Goal: Find specific page/section: Find specific page/section

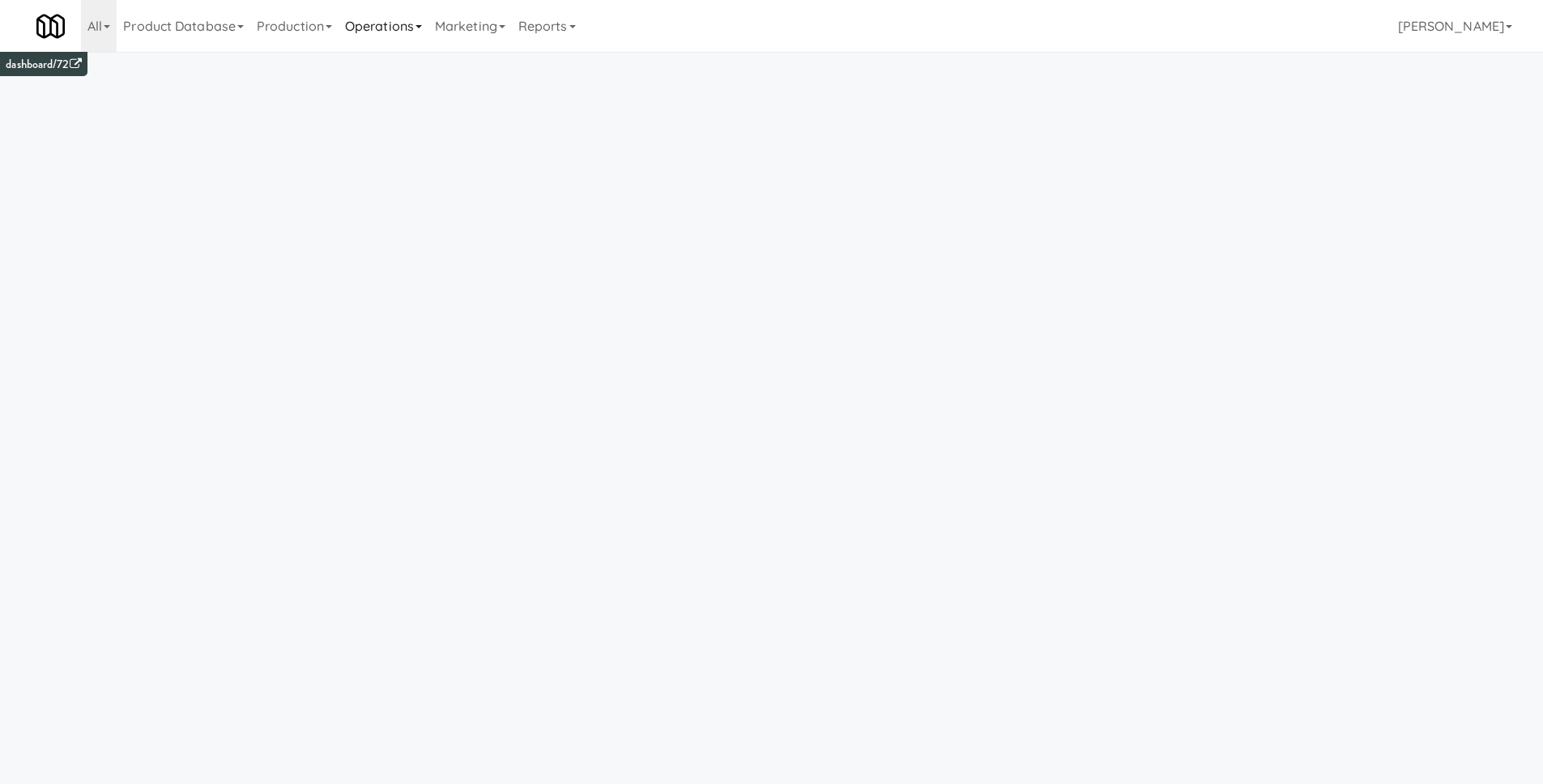
click at [361, 34] on link "Operations" at bounding box center [384, 26] width 90 height 52
click at [315, 31] on link "Production" at bounding box center [294, 26] width 88 height 52
click at [381, 32] on link "Operations" at bounding box center [384, 26] width 90 height 52
click at [387, 120] on link "Operators" at bounding box center [403, 127] width 130 height 29
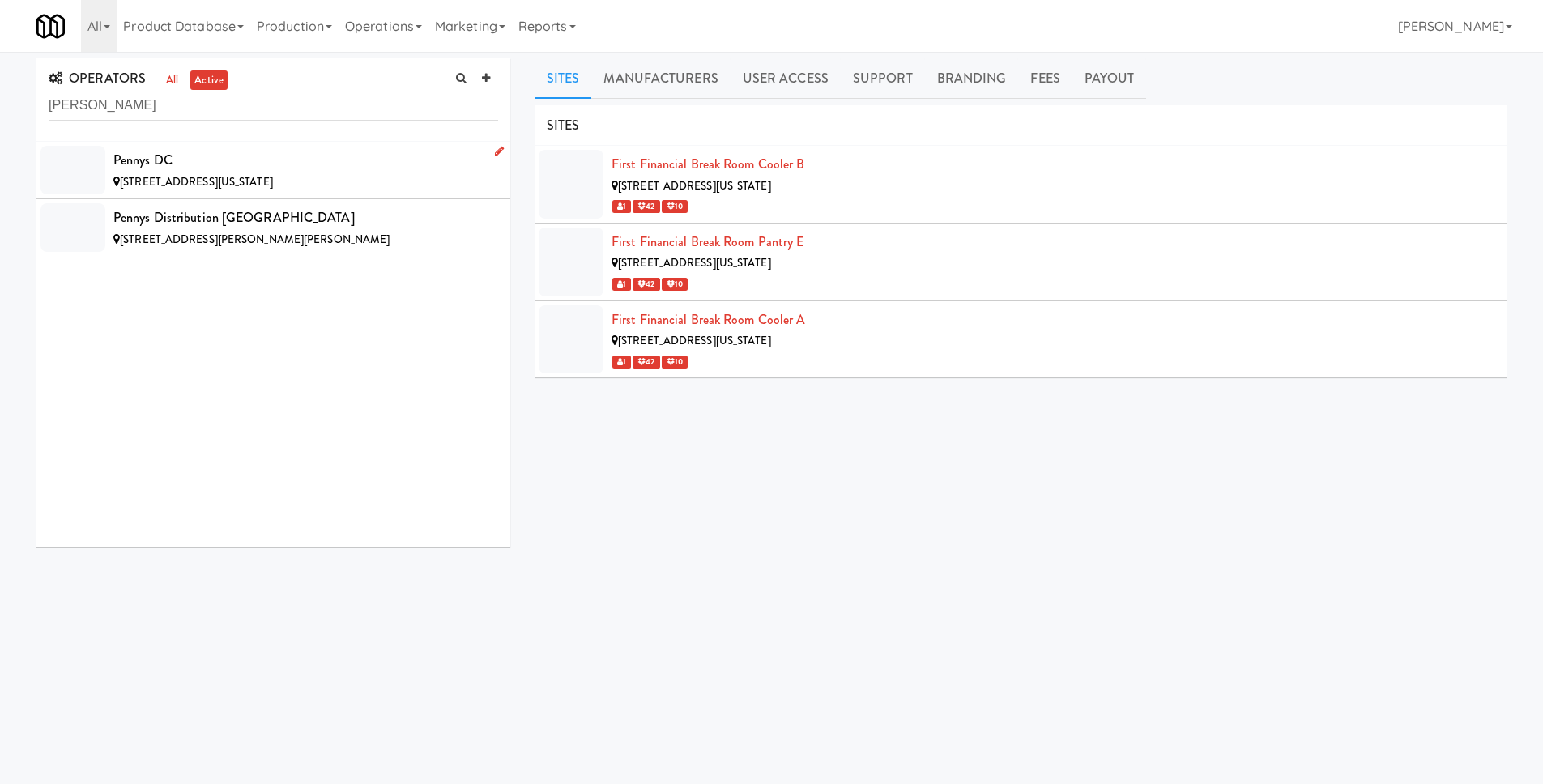
click at [233, 171] on div "Pennys DC" at bounding box center [305, 160] width 385 height 24
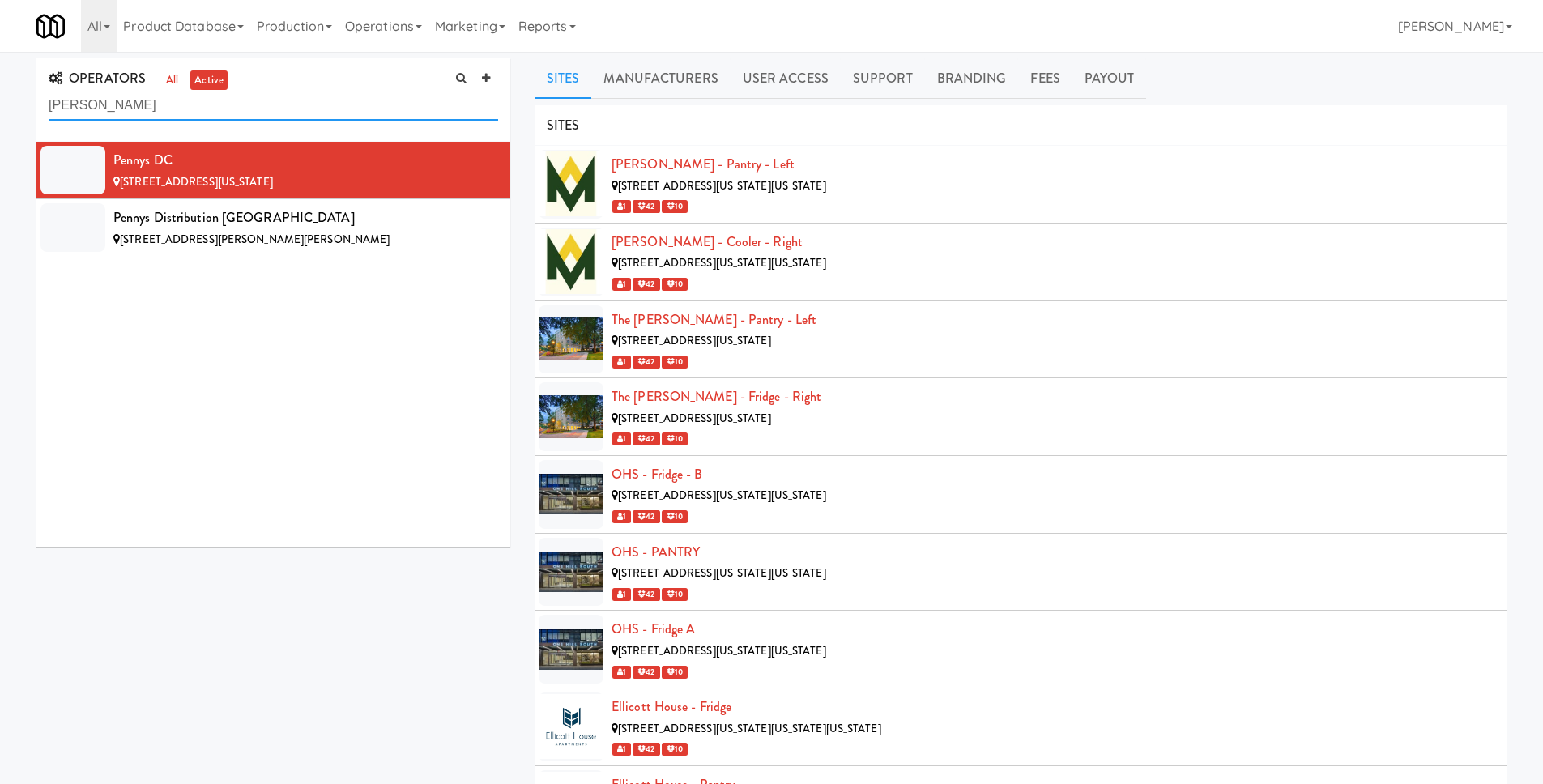
click at [183, 112] on input "penny" at bounding box center [273, 106] width 449 height 30
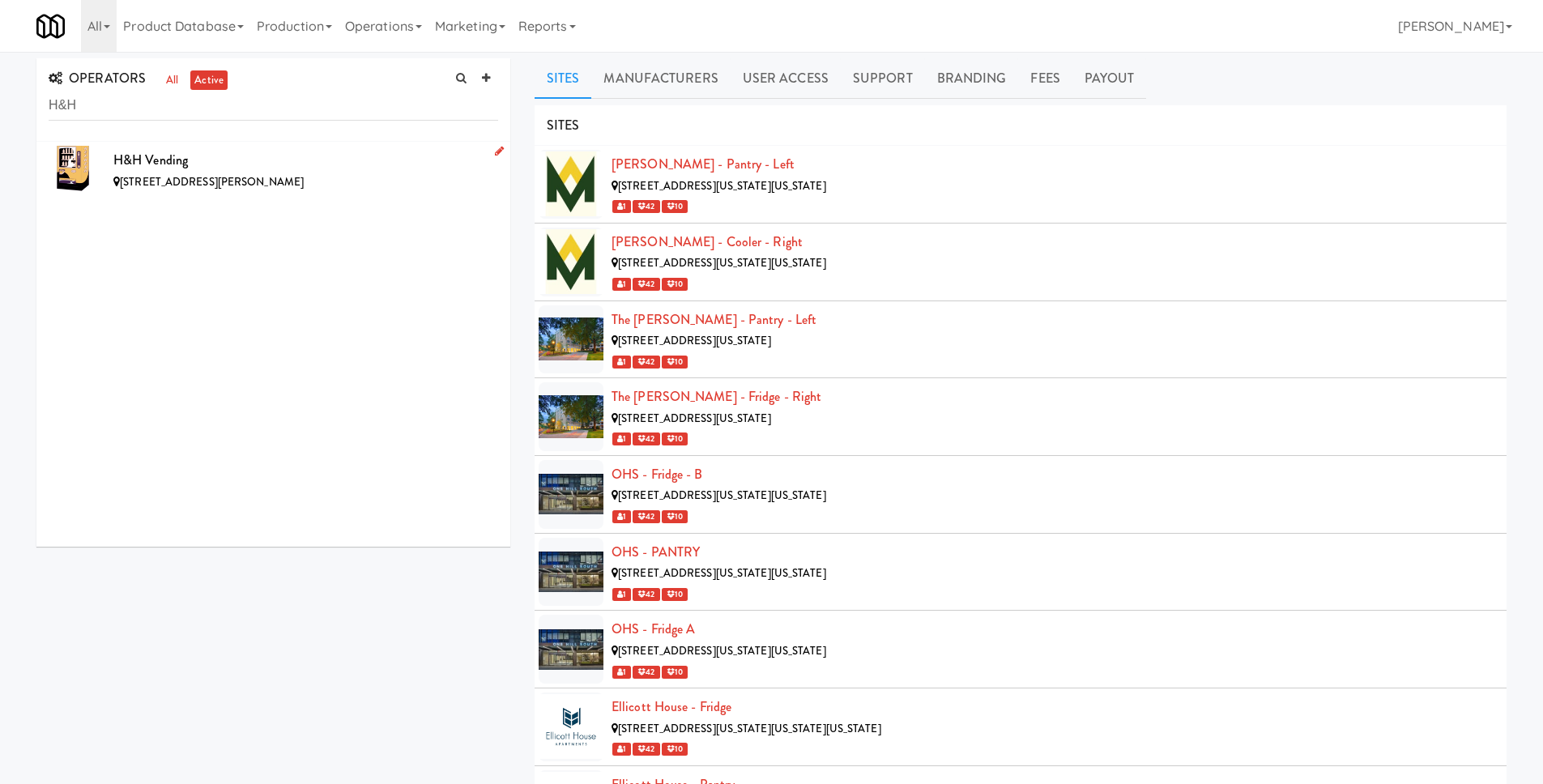
click at [206, 151] on div "H&H Vending" at bounding box center [305, 160] width 385 height 24
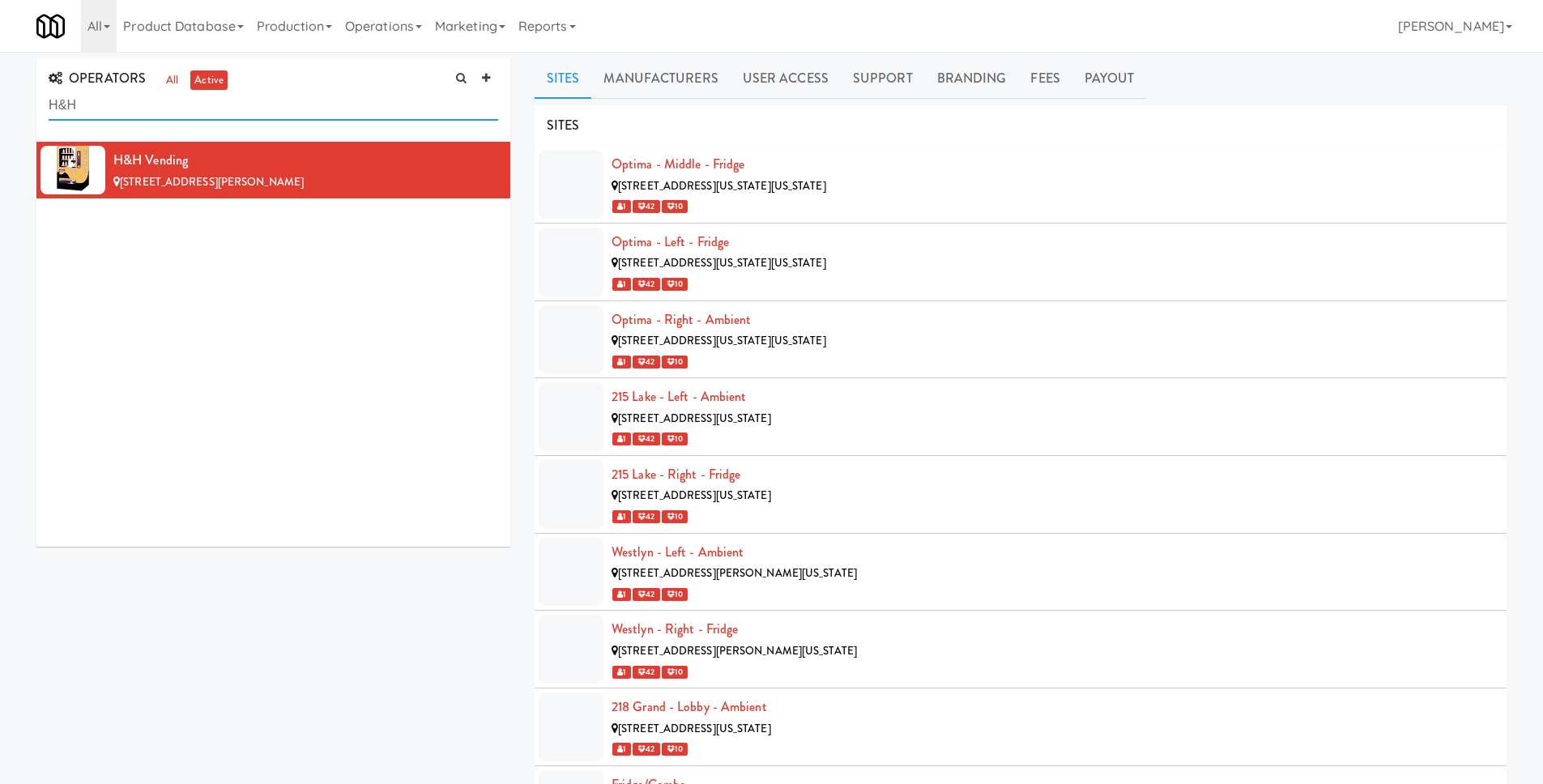
click at [275, 112] on input "H&H" at bounding box center [273, 106] width 449 height 30
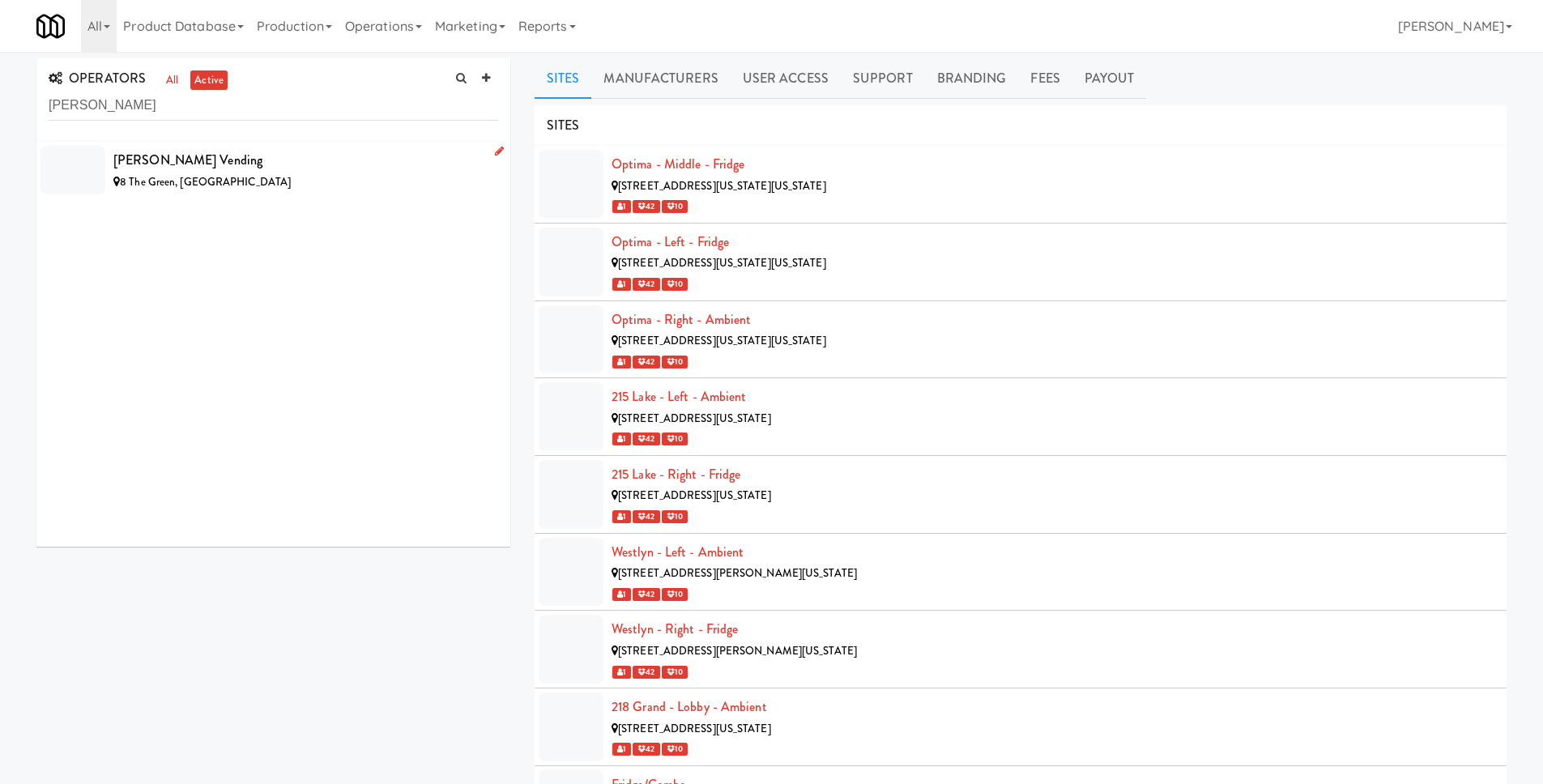
click at [280, 149] on div "[PERSON_NAME] Vending" at bounding box center [305, 160] width 385 height 24
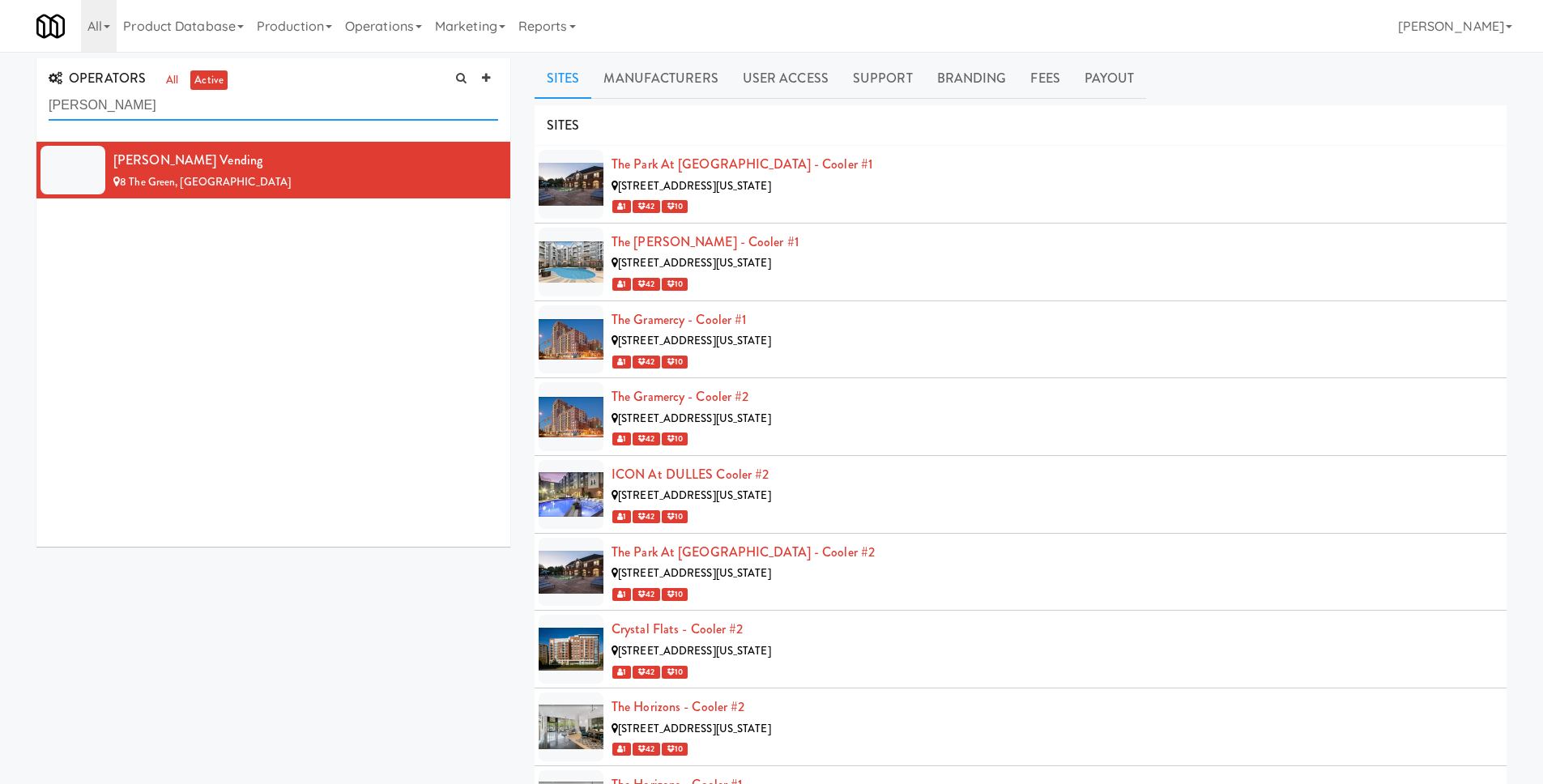
click at [224, 95] on input "delong" at bounding box center [273, 106] width 449 height 30
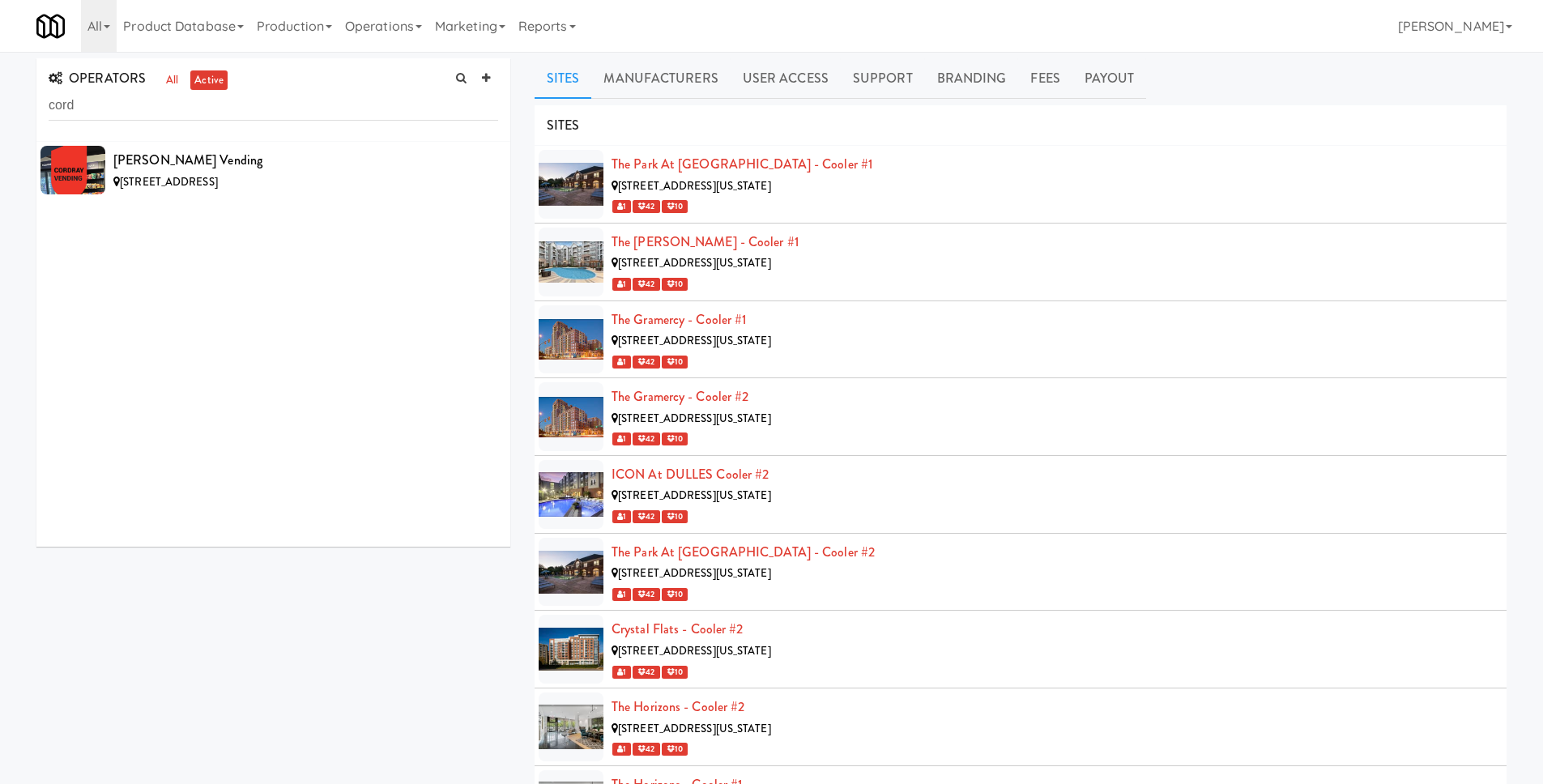
drag, startPoint x: 304, startPoint y: 160, endPoint x: 299, endPoint y: 131, distance: 29.4
click at [304, 160] on div "[PERSON_NAME] Vending" at bounding box center [305, 160] width 385 height 24
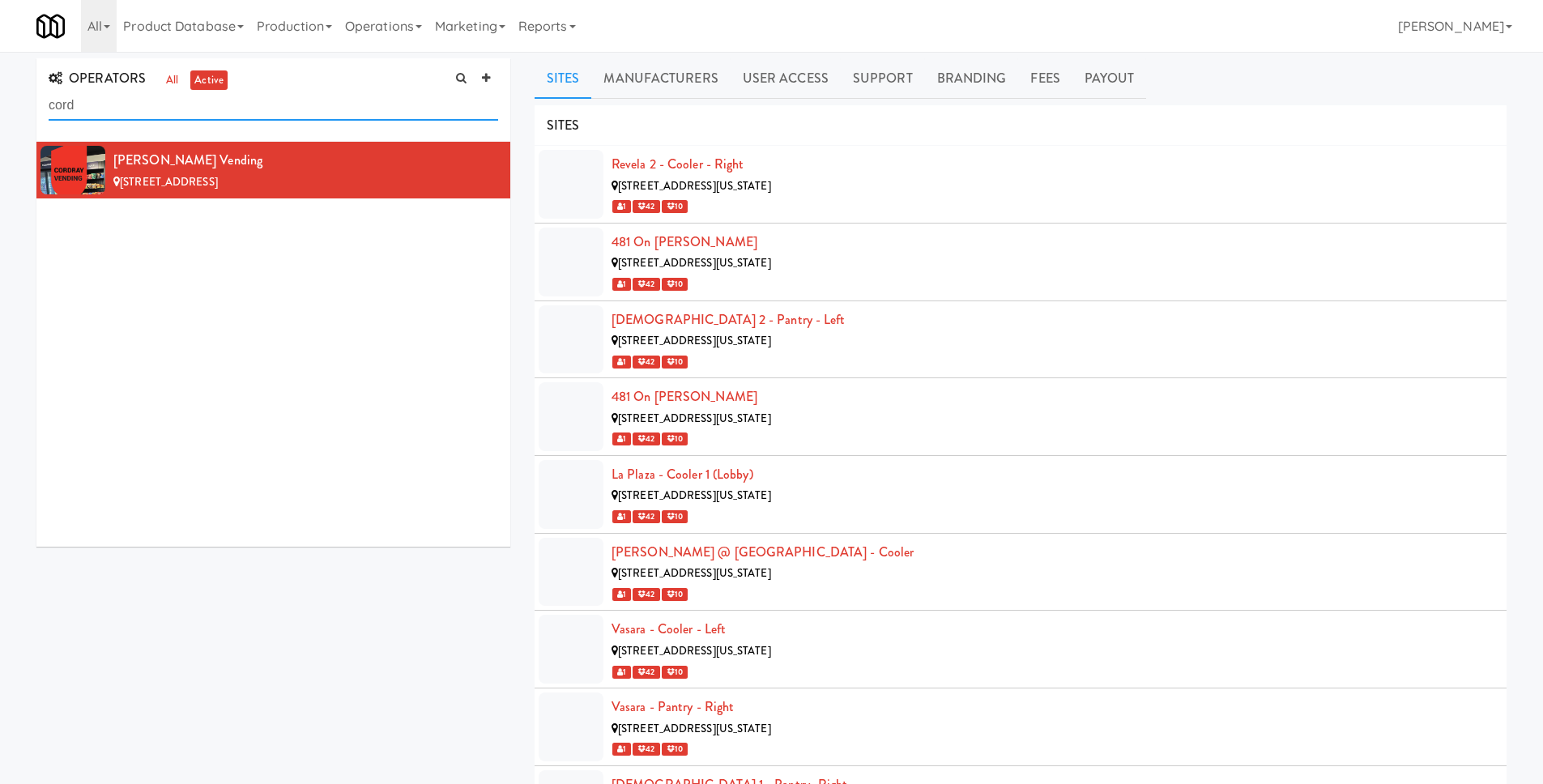
click at [289, 110] on input "cord" at bounding box center [273, 106] width 449 height 30
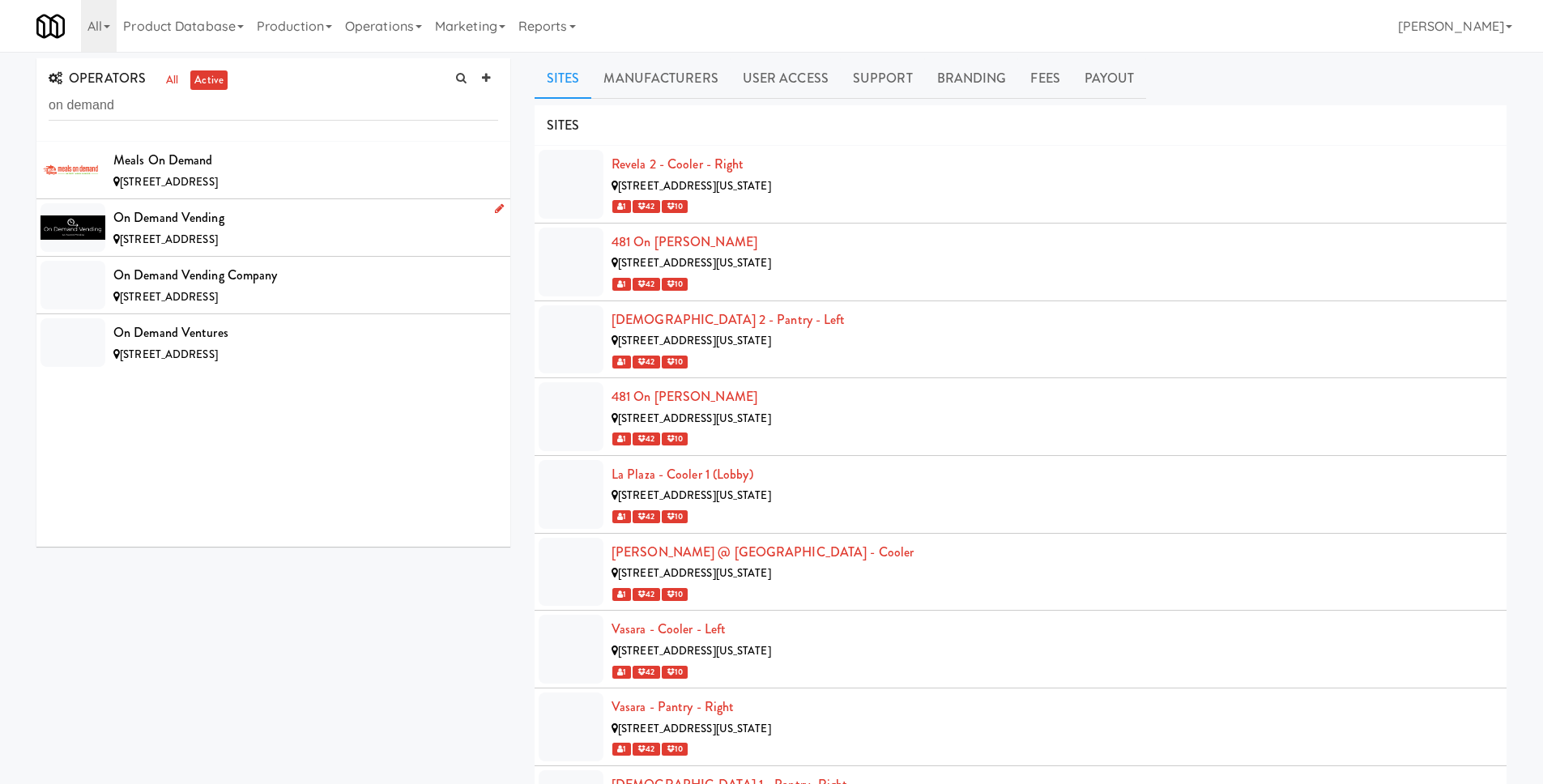
click at [261, 215] on div "On Demand Vending" at bounding box center [305, 217] width 385 height 24
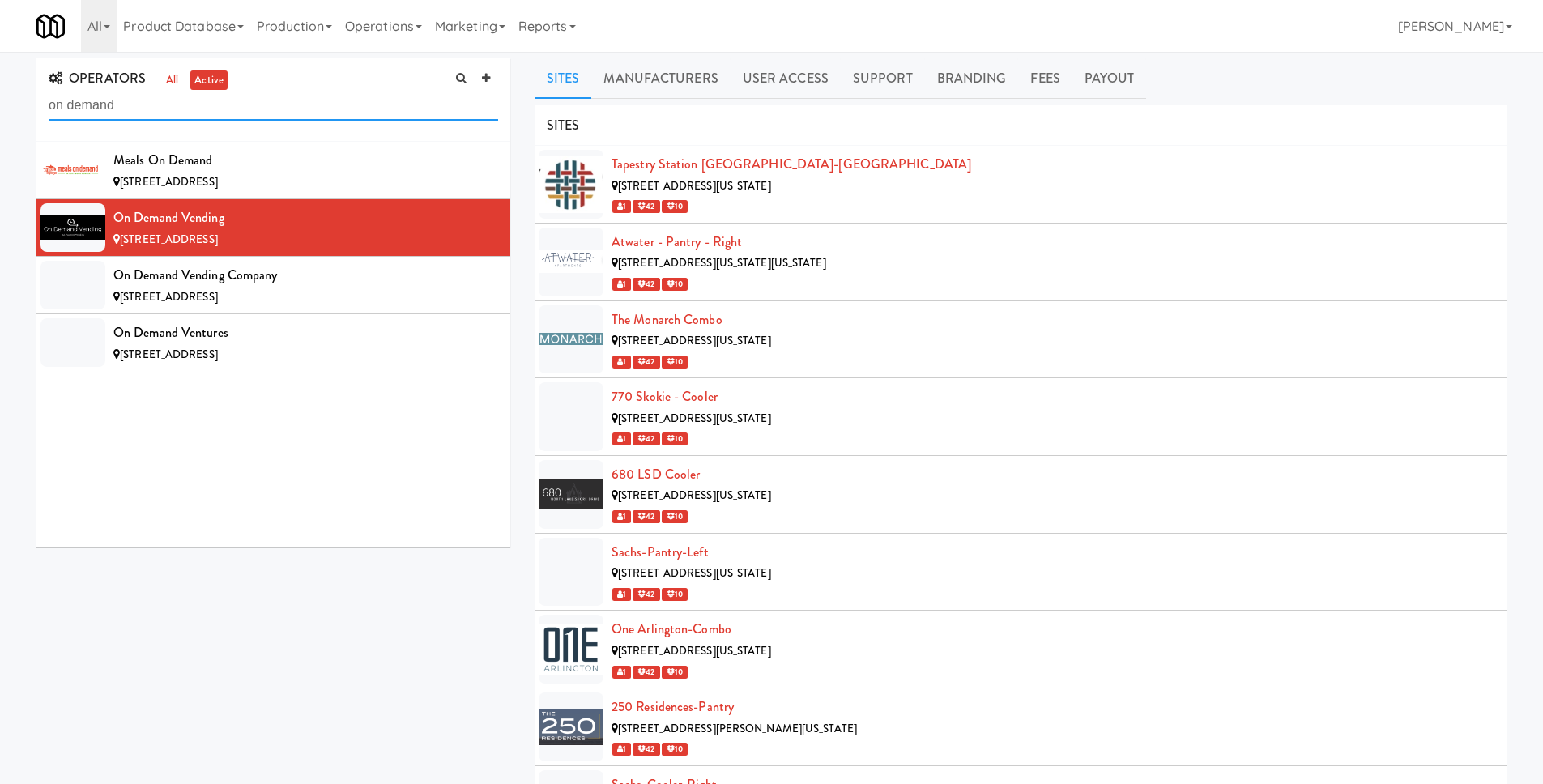
click at [260, 97] on input "on demand" at bounding box center [273, 106] width 449 height 30
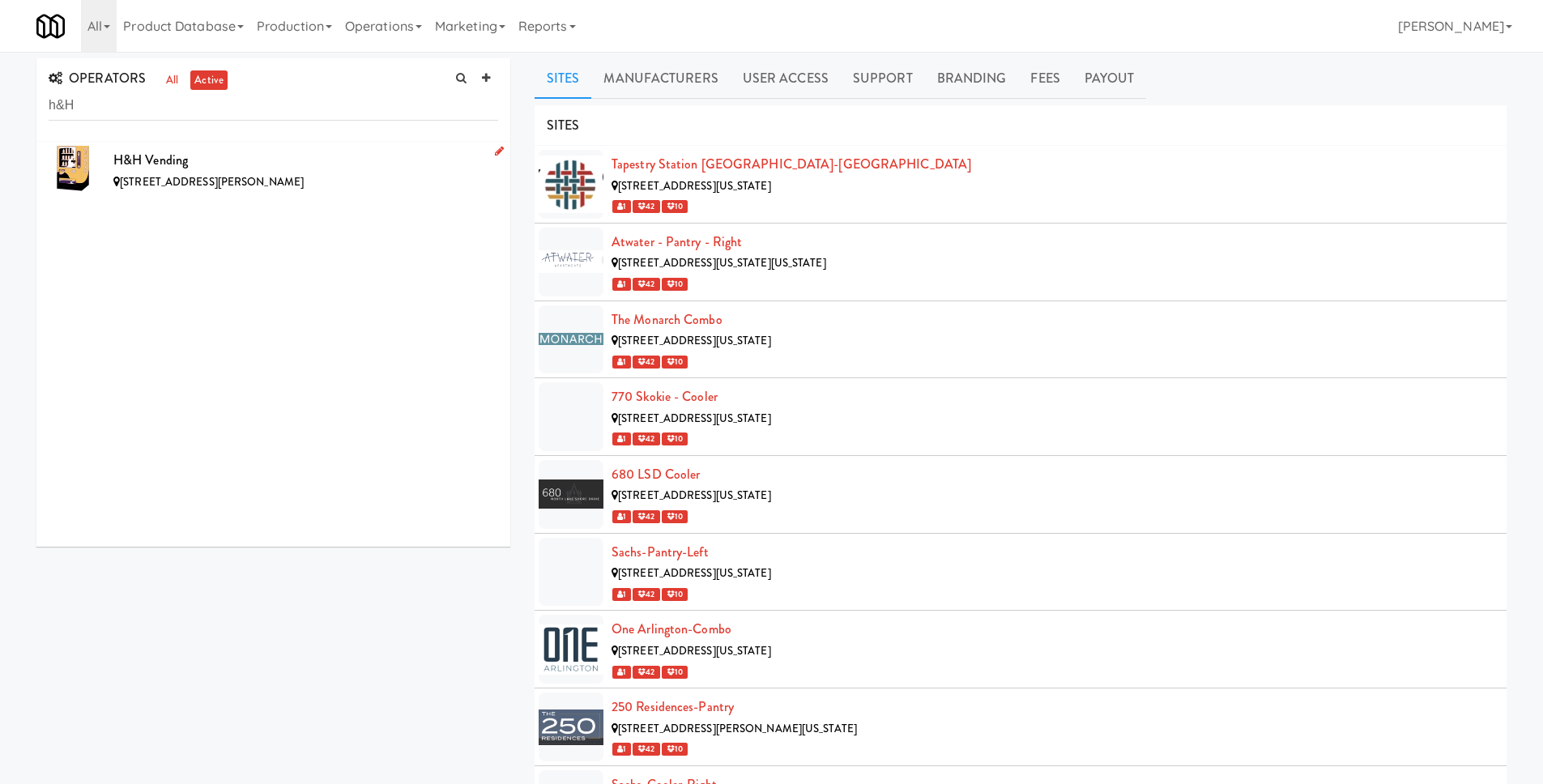
click at [190, 168] on div "H&H Vending" at bounding box center [305, 160] width 385 height 24
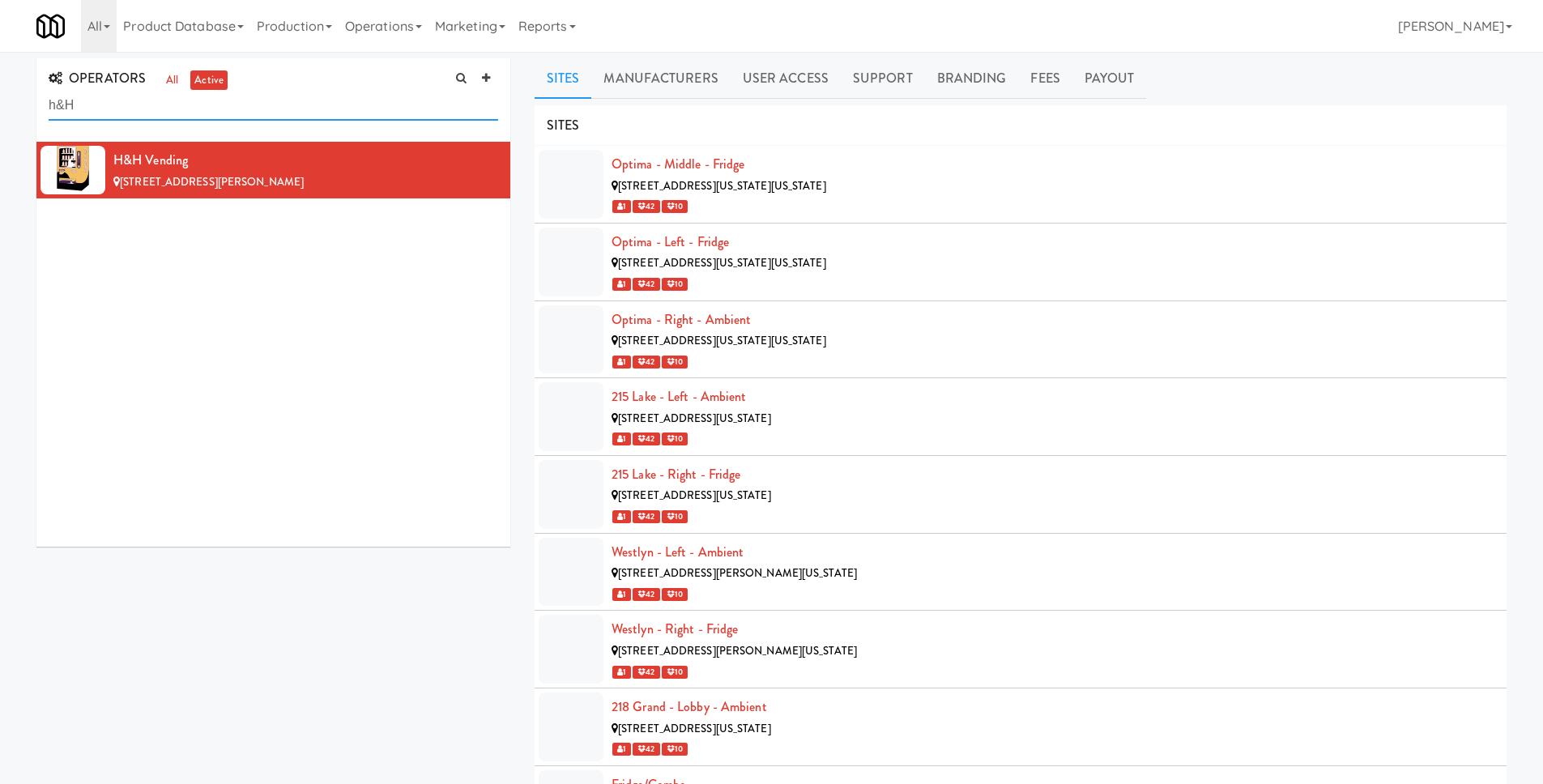
click at [311, 110] on input "h&H" at bounding box center [273, 106] width 449 height 30
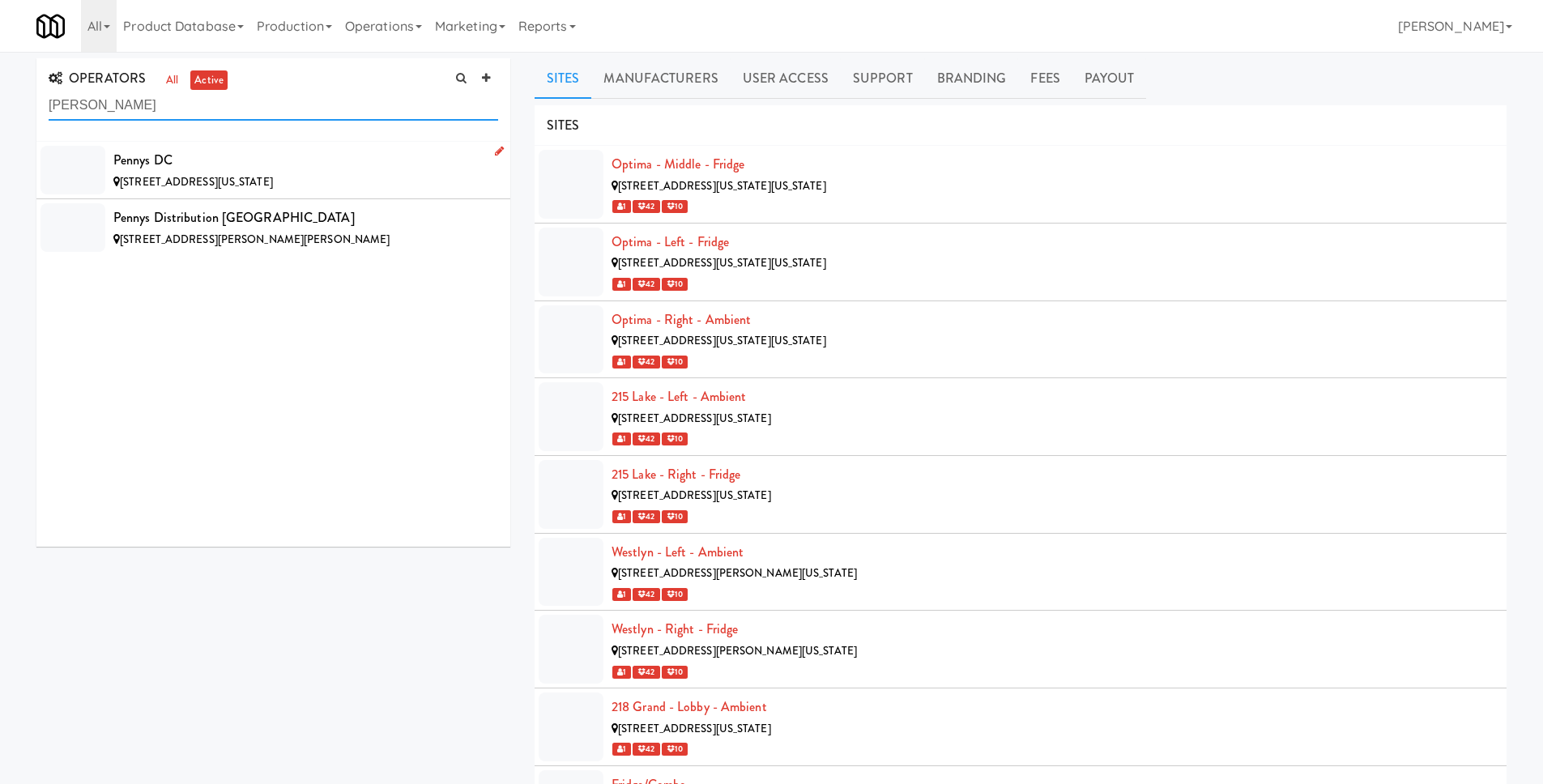
type input "penny"
click at [362, 157] on div "Pennys DC" at bounding box center [305, 160] width 385 height 24
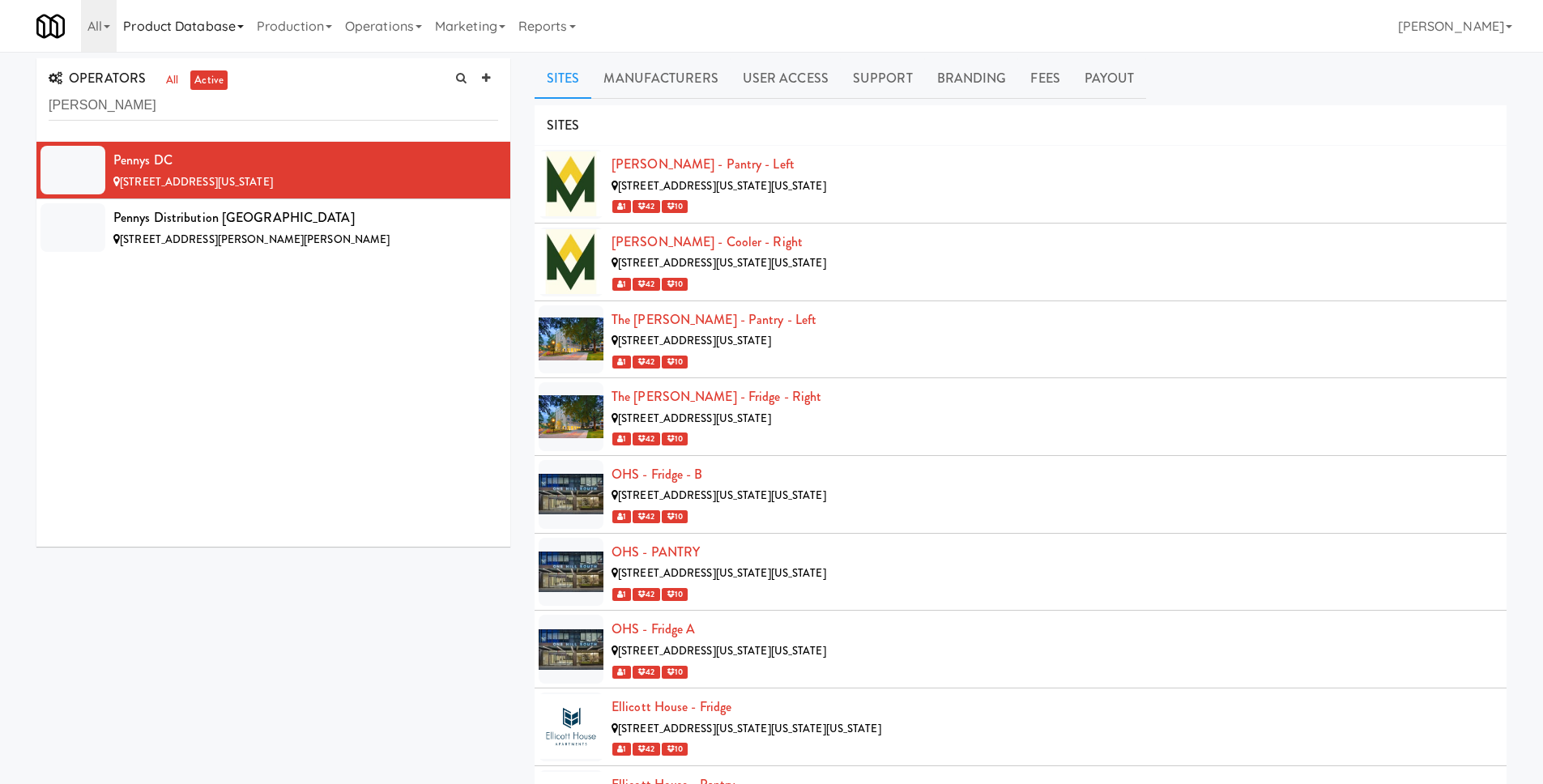
click at [158, 26] on link "Product Database" at bounding box center [183, 26] width 134 height 52
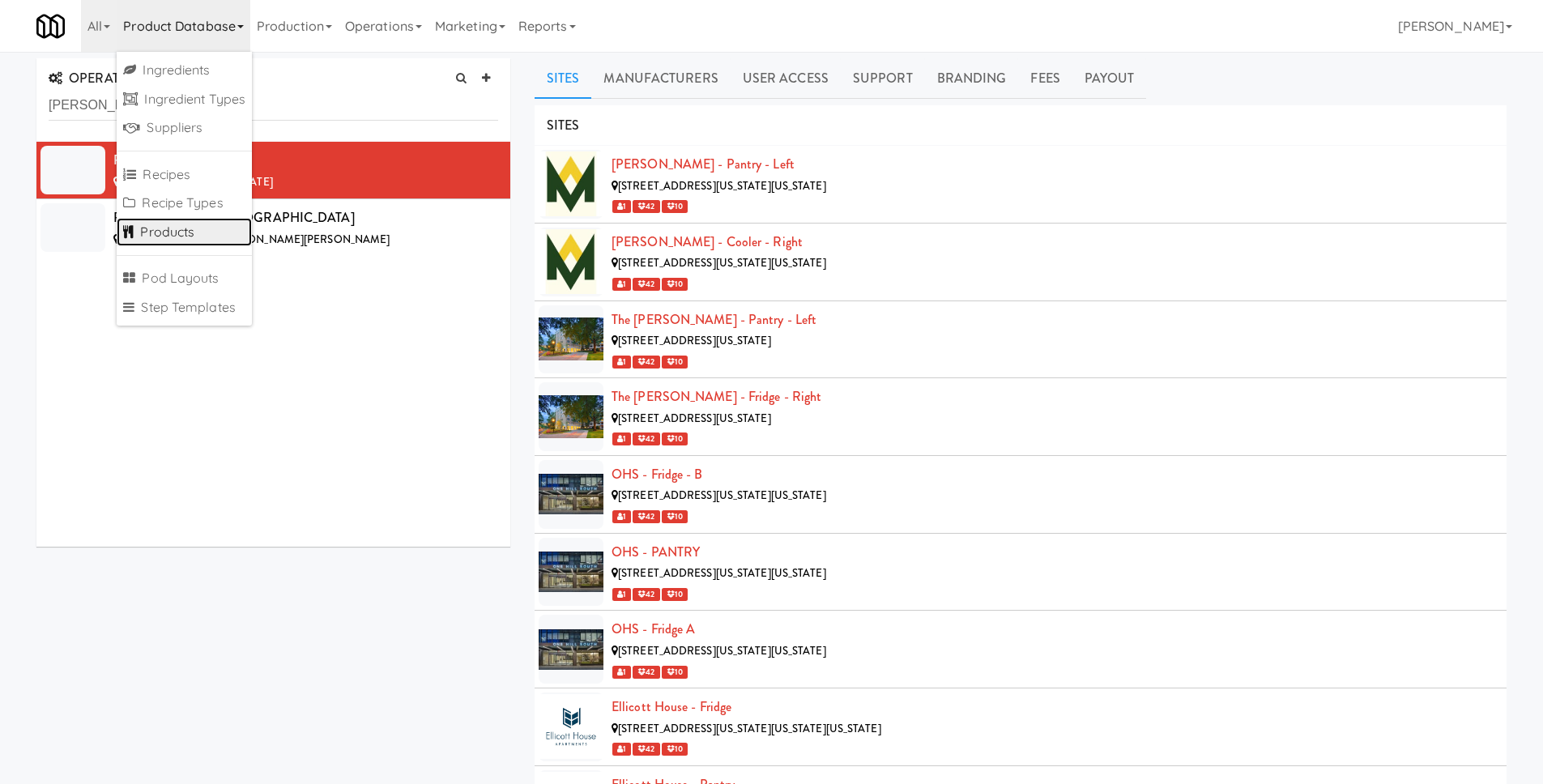
click at [176, 221] on link "Products" at bounding box center [184, 232] width 135 height 29
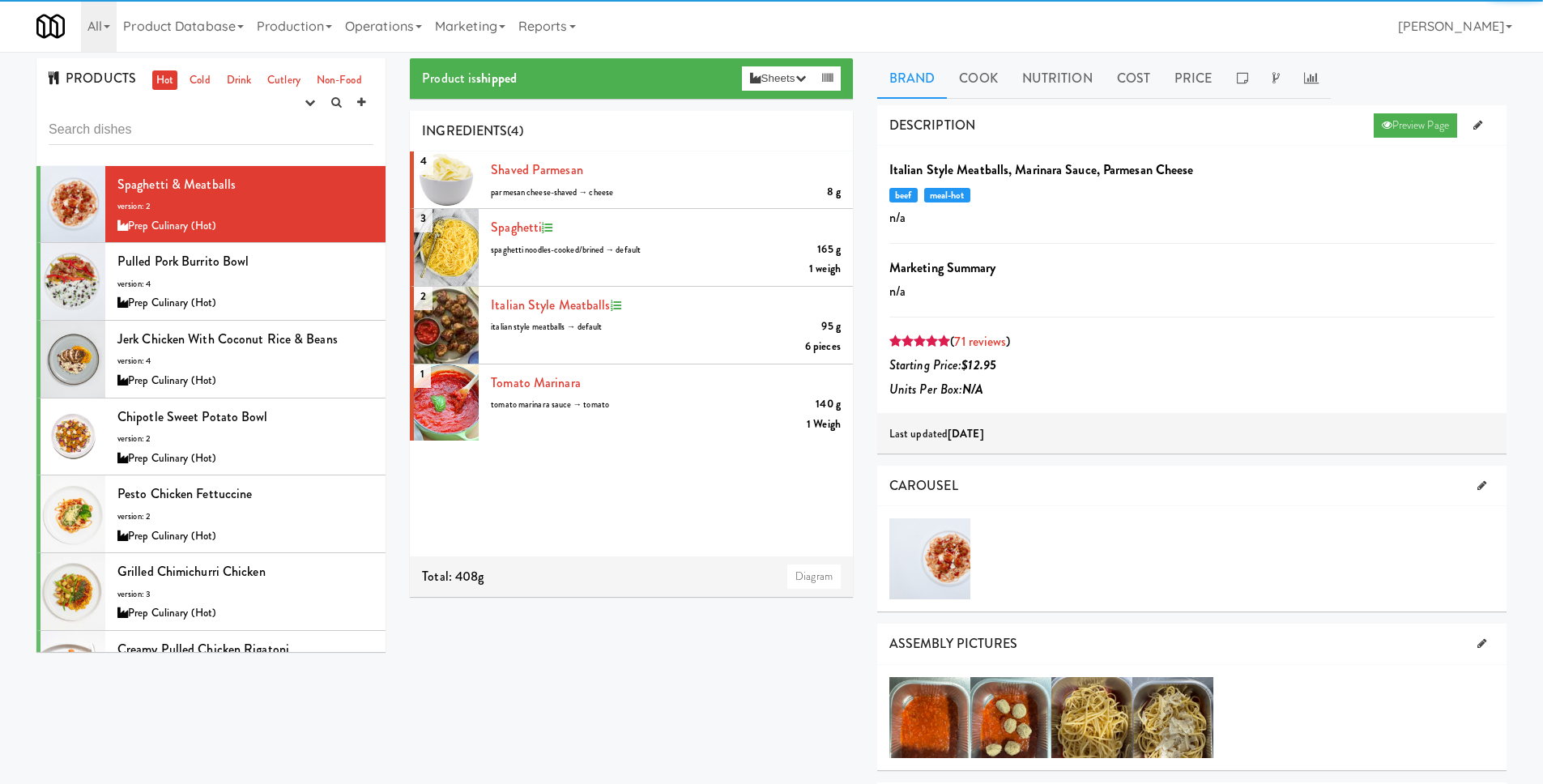
click at [164, 81] on link "Hot" at bounding box center [164, 80] width 25 height 20
click at [175, 122] on input "text" at bounding box center [210, 130] width 325 height 30
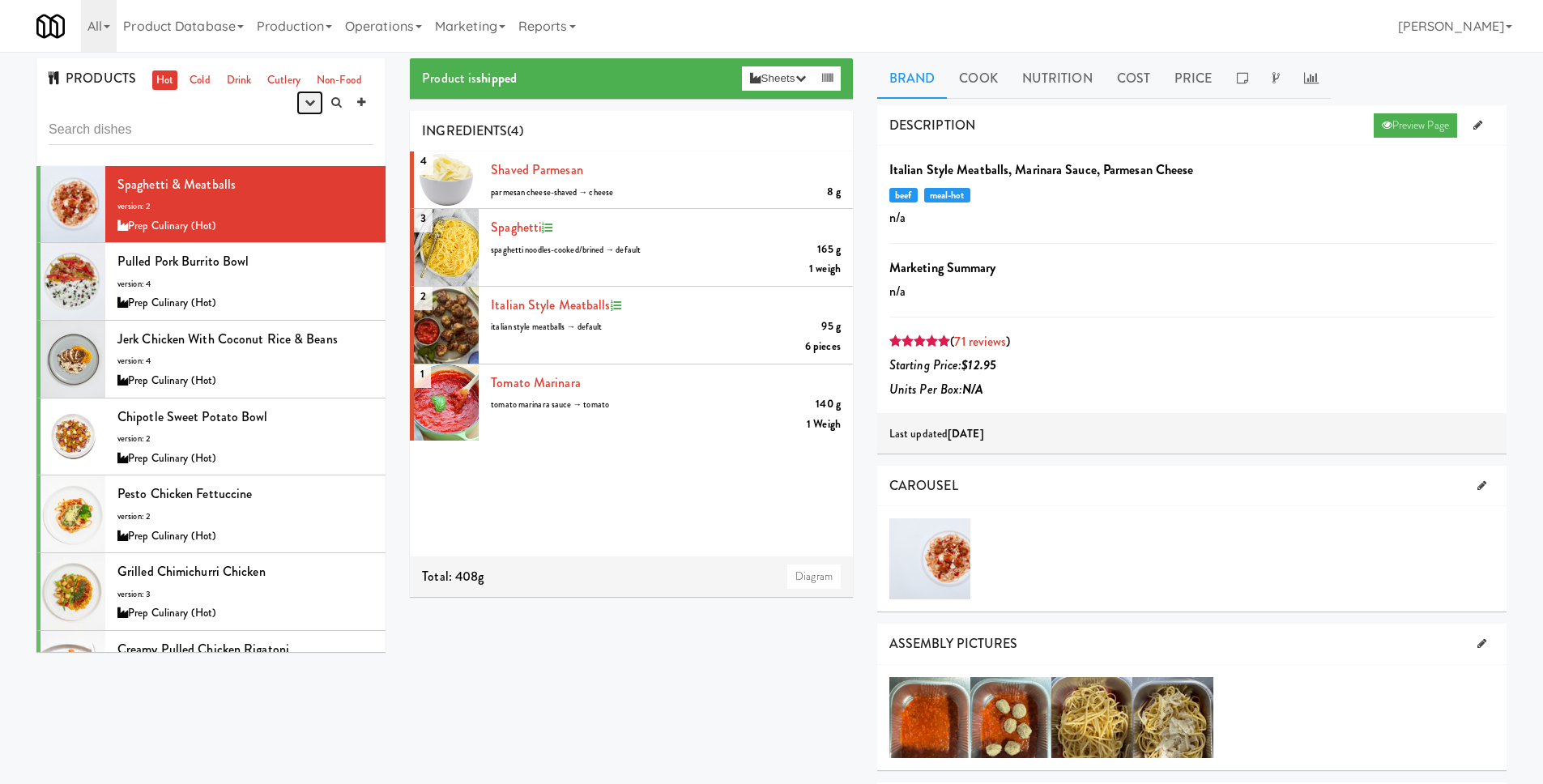
click at [302, 101] on button "button" at bounding box center [309, 103] width 27 height 24
click at [204, 80] on link "Cold" at bounding box center [200, 80] width 28 height 20
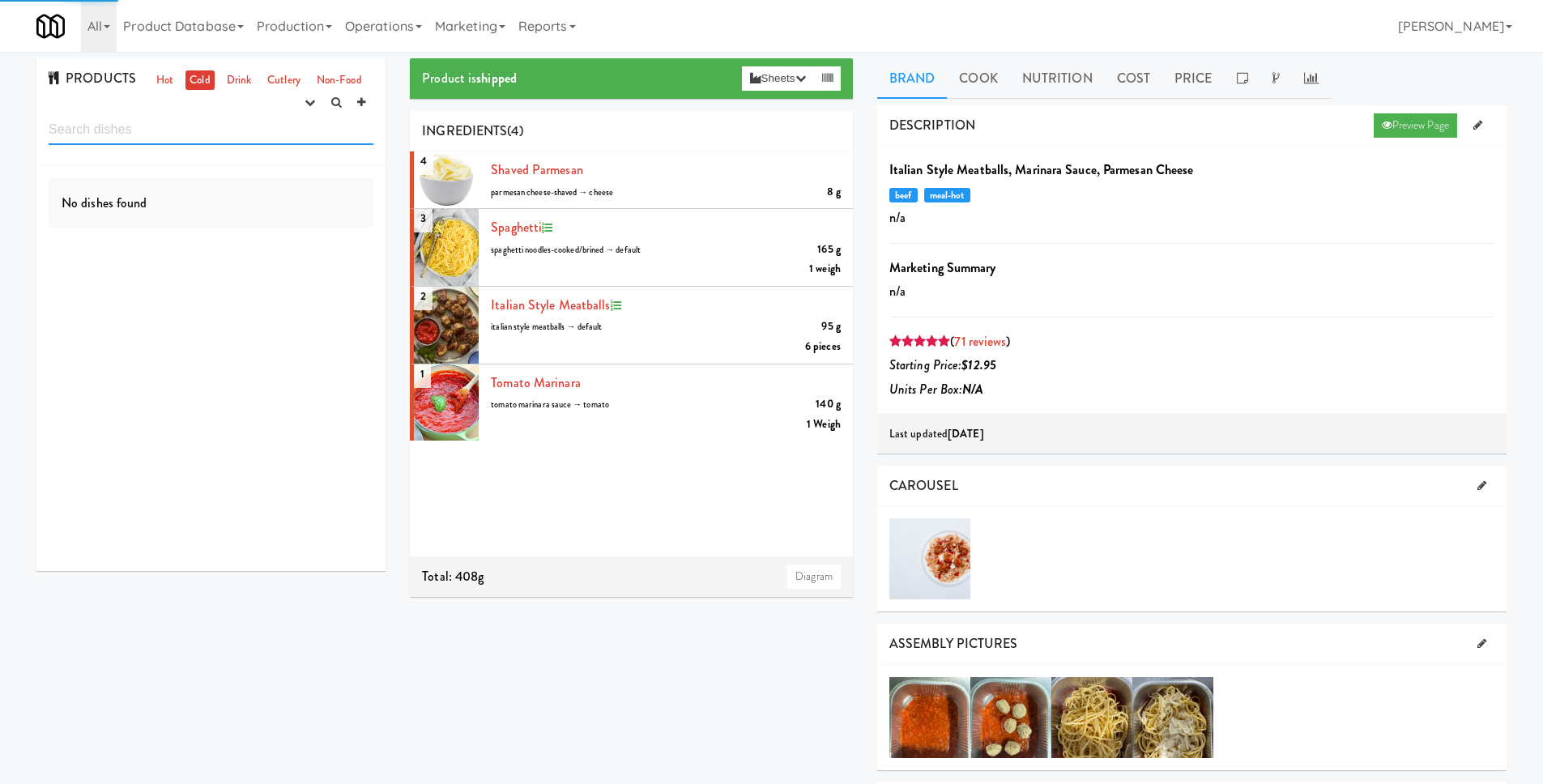
click at [145, 126] on input "text" at bounding box center [210, 130] width 325 height 30
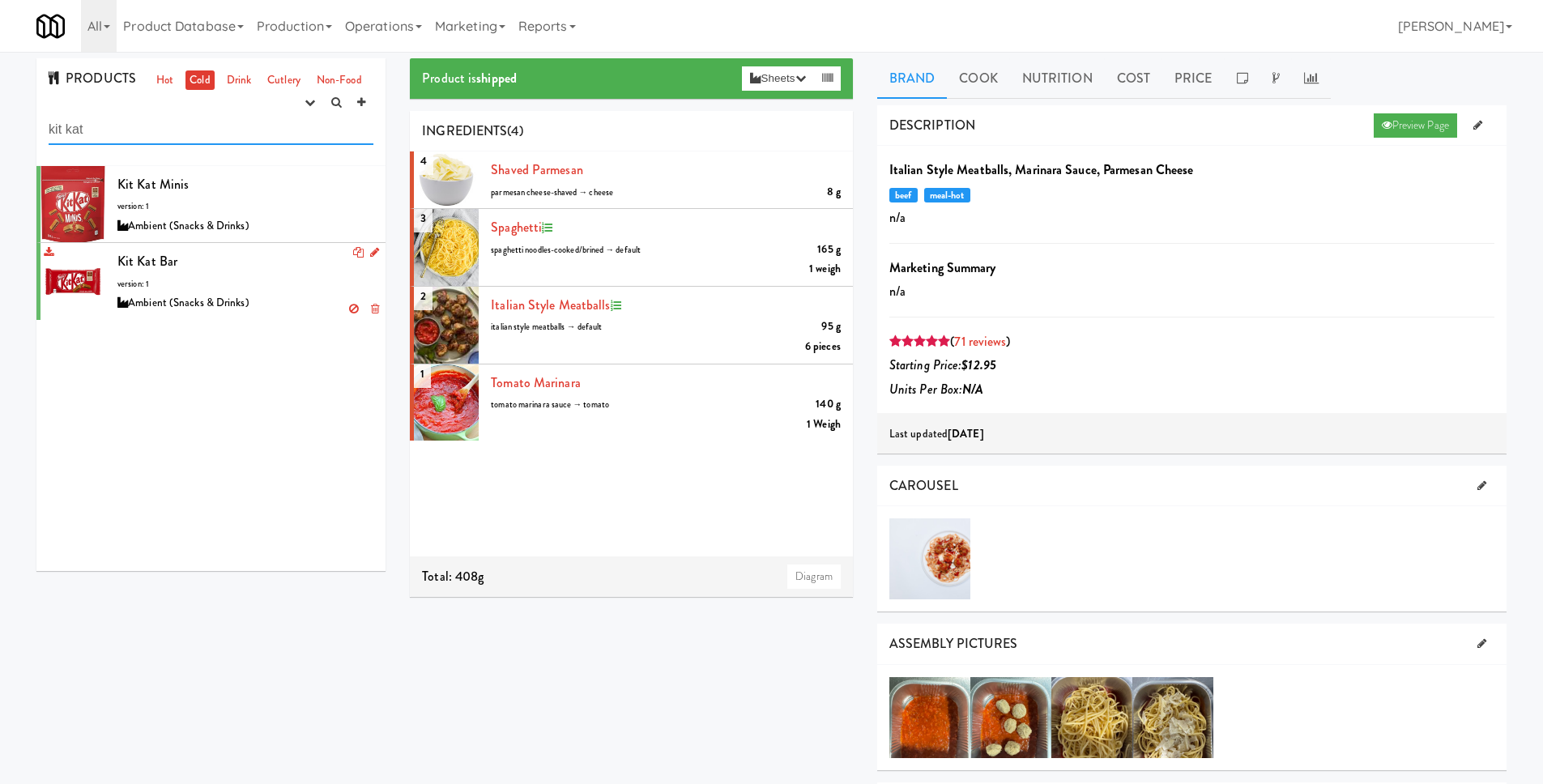
type input "kit kat"
click at [268, 265] on div "Kit Kat Bar version: 1 Ambient (Snacks & Drinks)" at bounding box center [245, 281] width 256 height 64
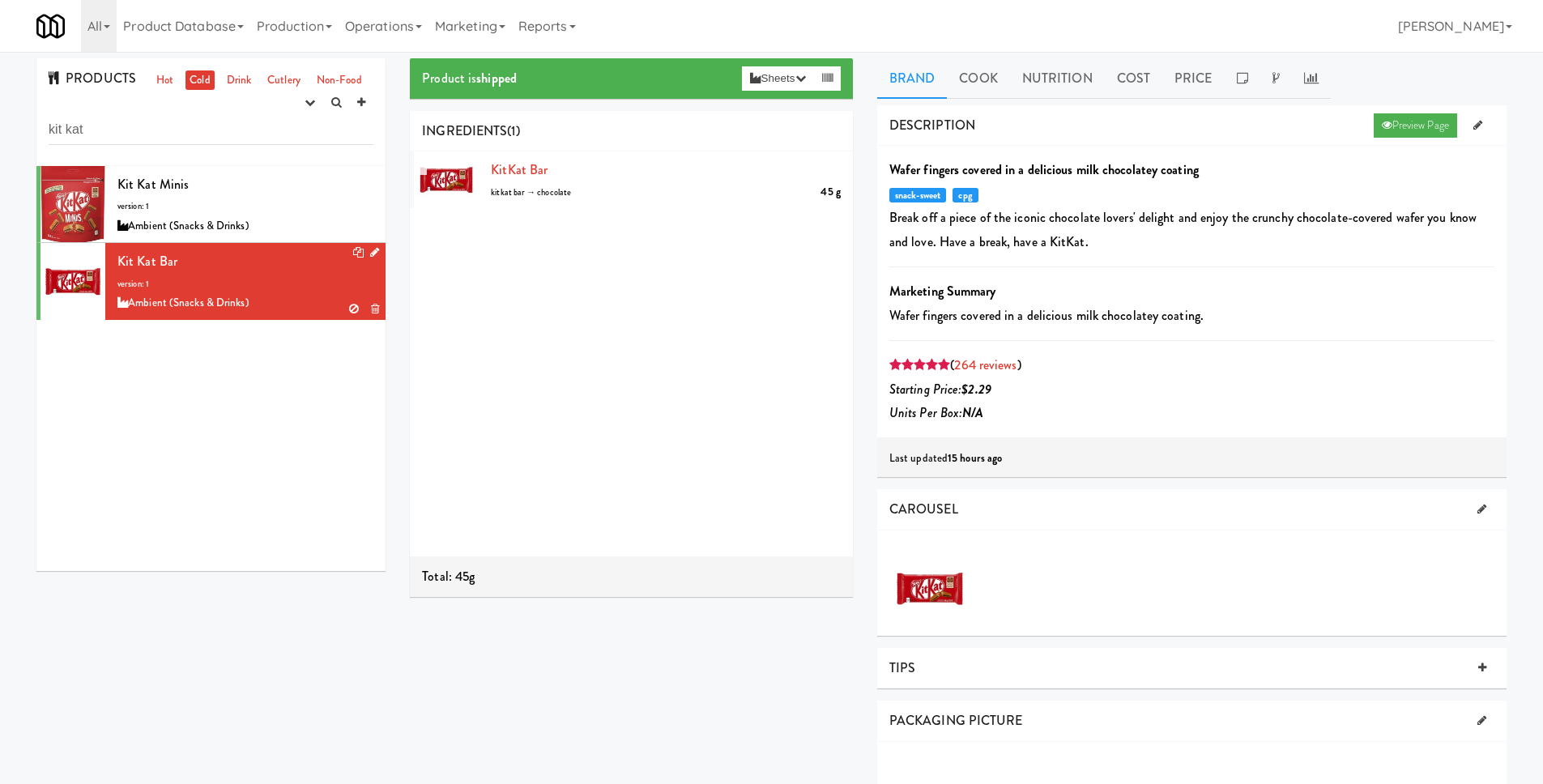
click at [370, 253] on icon at bounding box center [375, 252] width 9 height 11
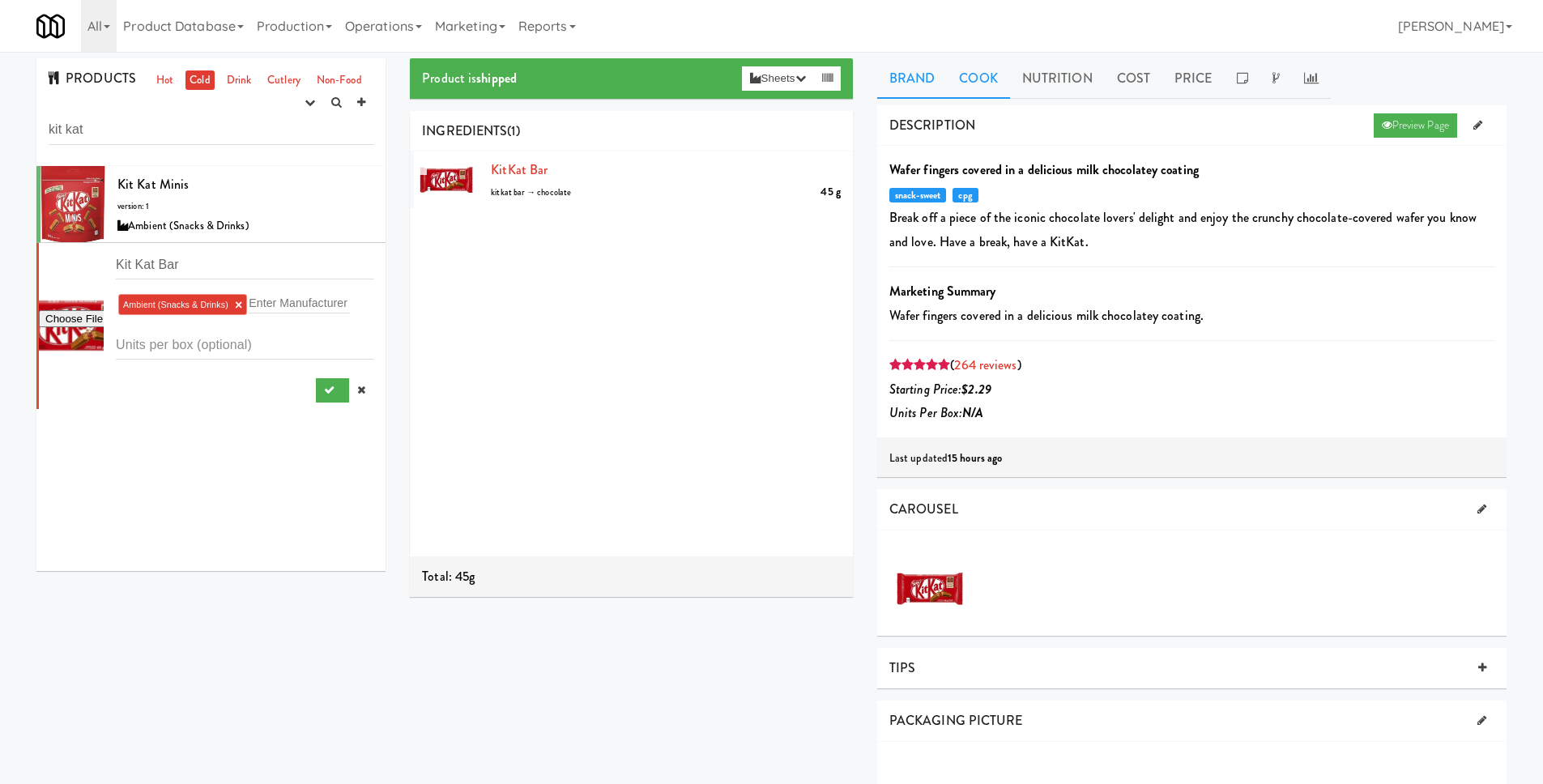
click at [972, 80] on link "Cook" at bounding box center [978, 79] width 63 height 41
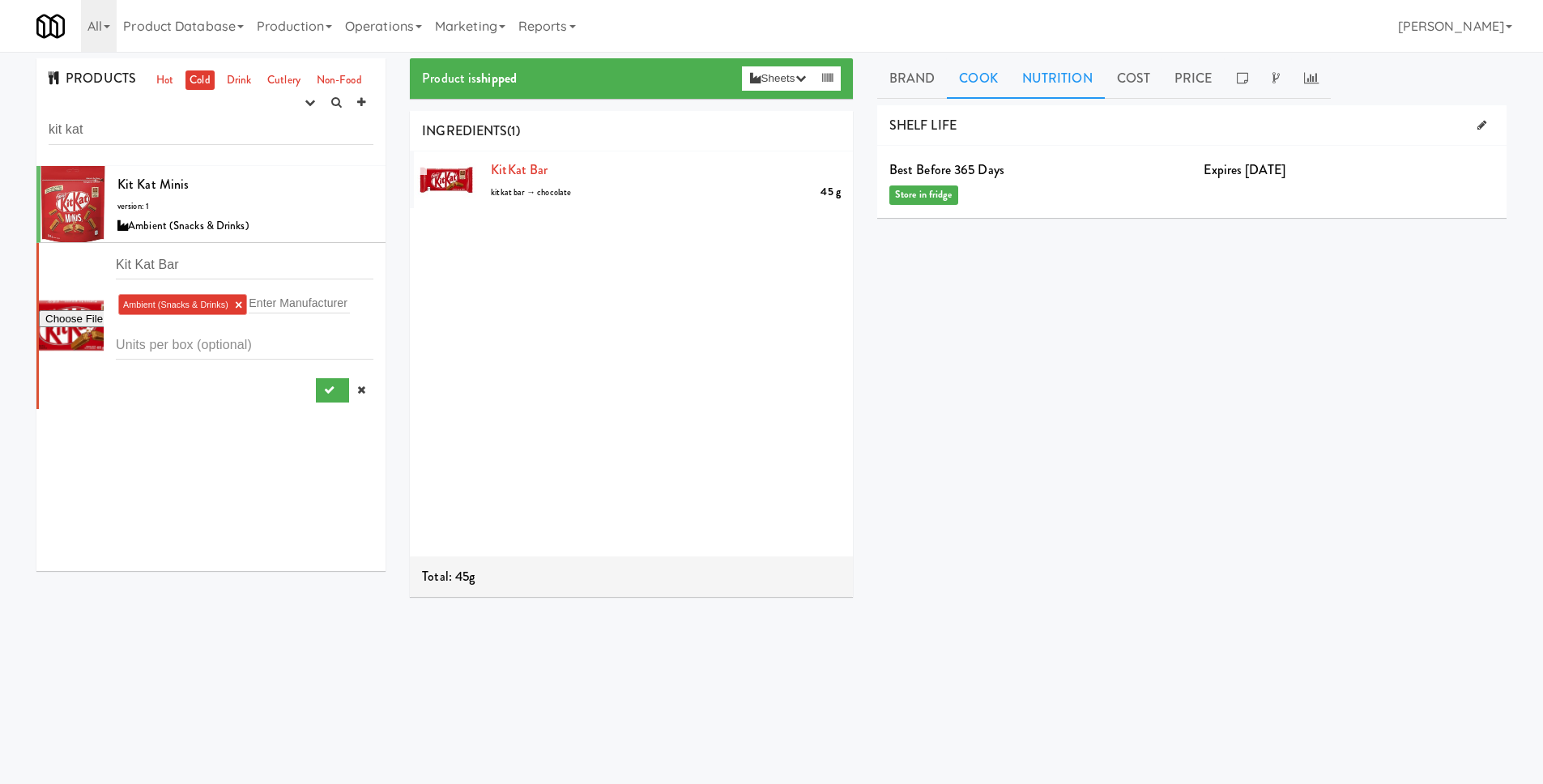
click at [1042, 82] on link "Nutrition" at bounding box center [1057, 79] width 95 height 41
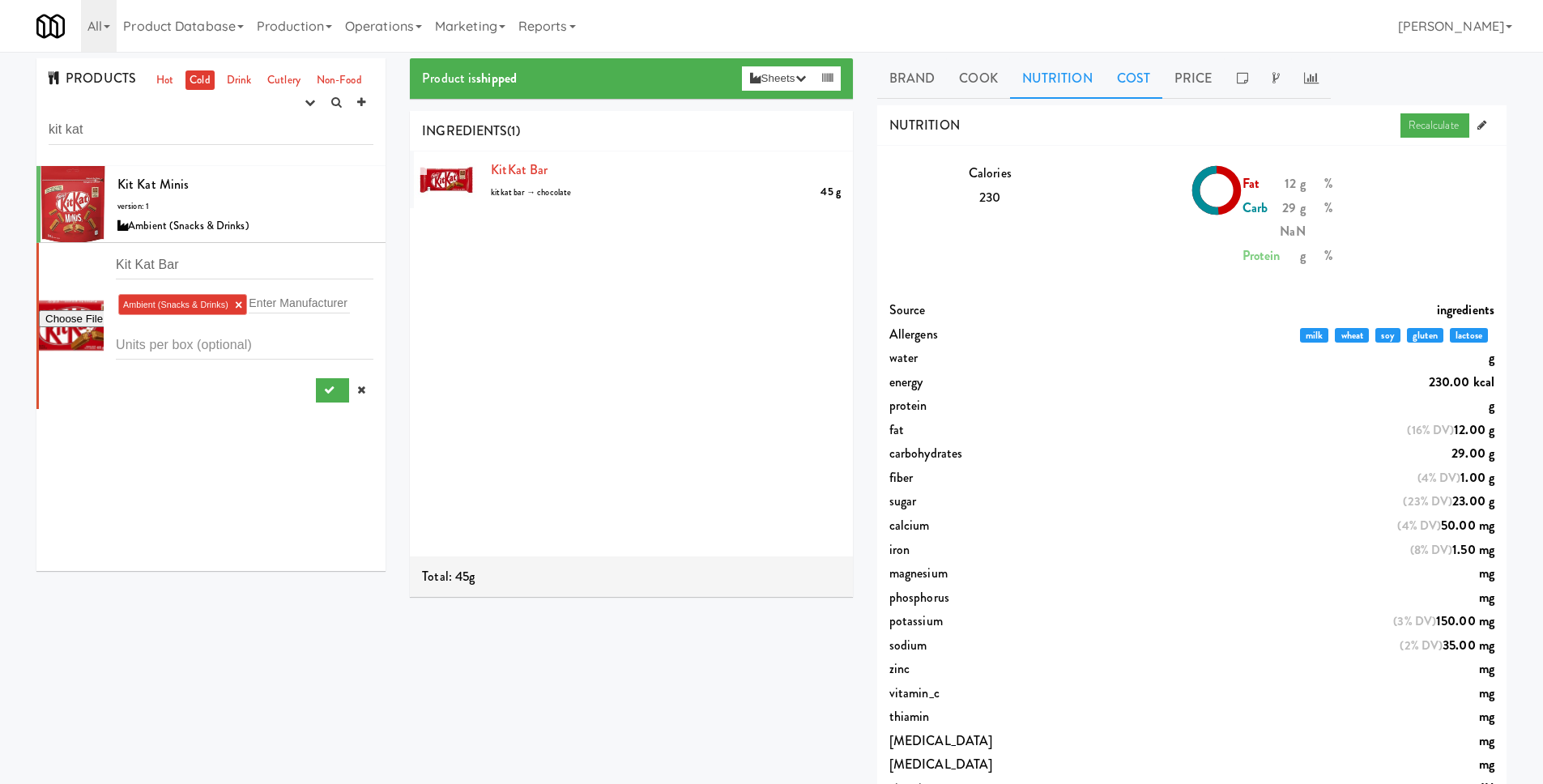
click at [1118, 80] on link "Cost" at bounding box center [1133, 79] width 57 height 41
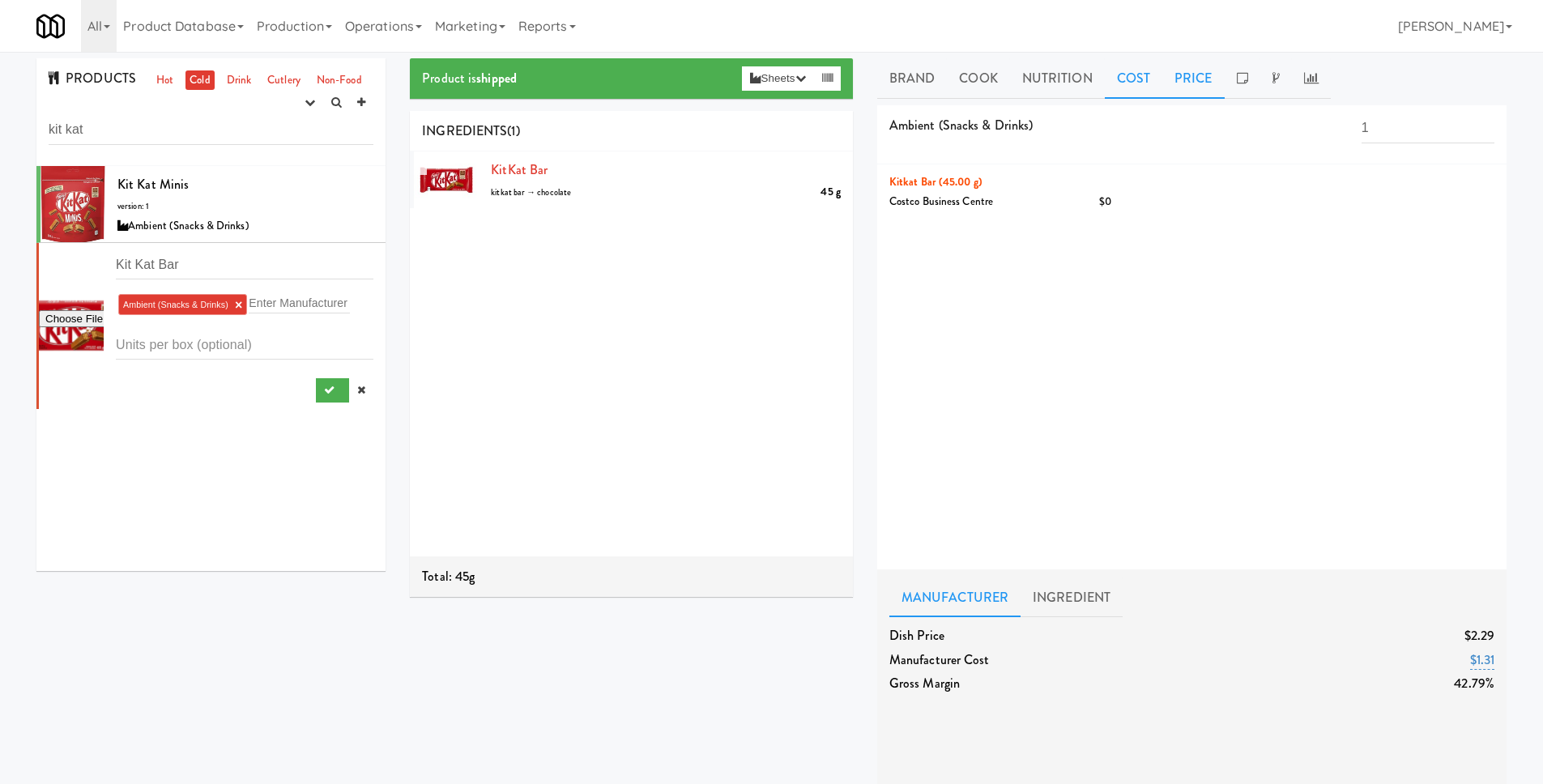
click at [1182, 80] on link "Price" at bounding box center [1194, 79] width 63 height 41
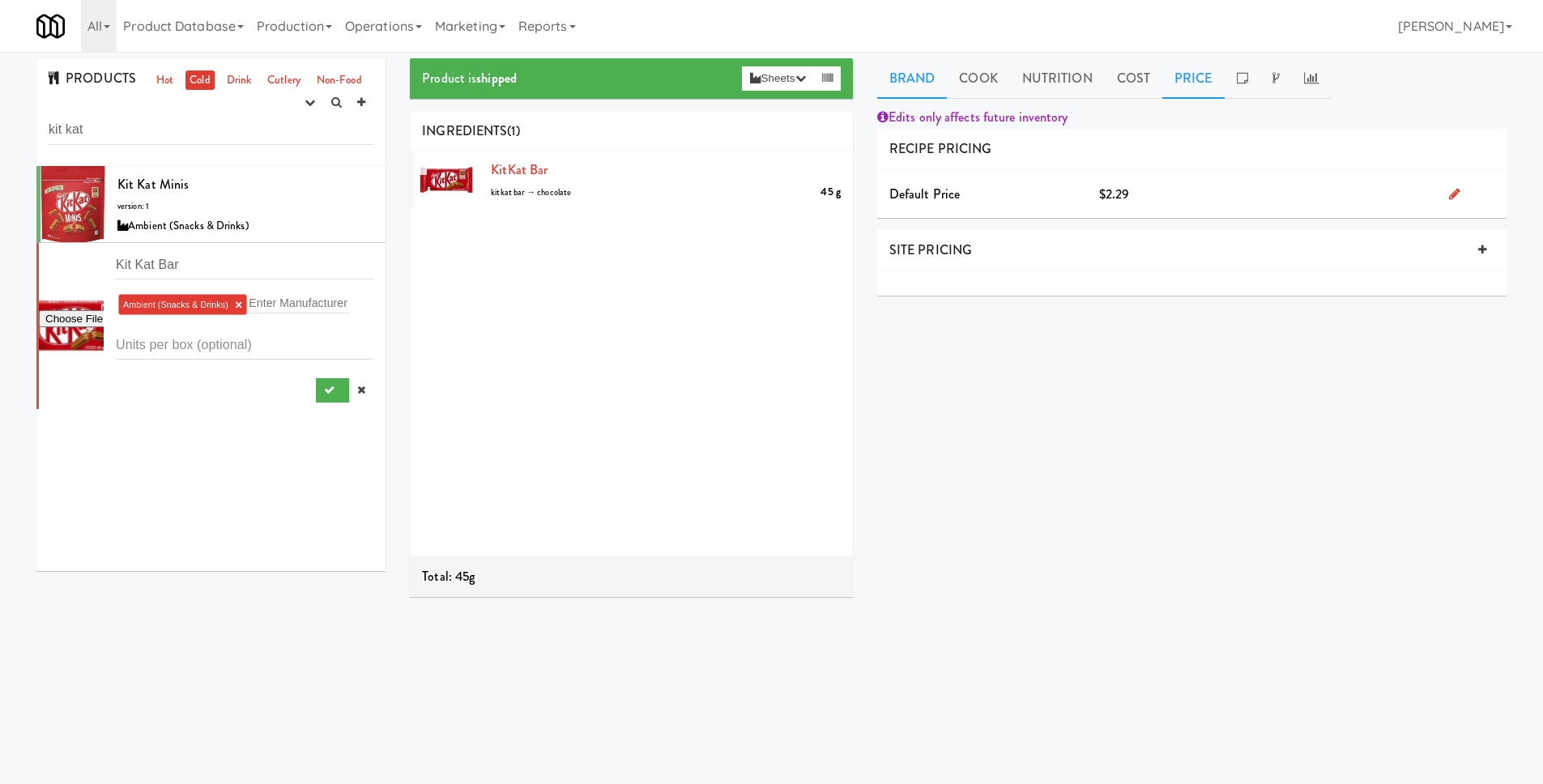
click at [917, 79] on link "Brand" at bounding box center [913, 79] width 71 height 41
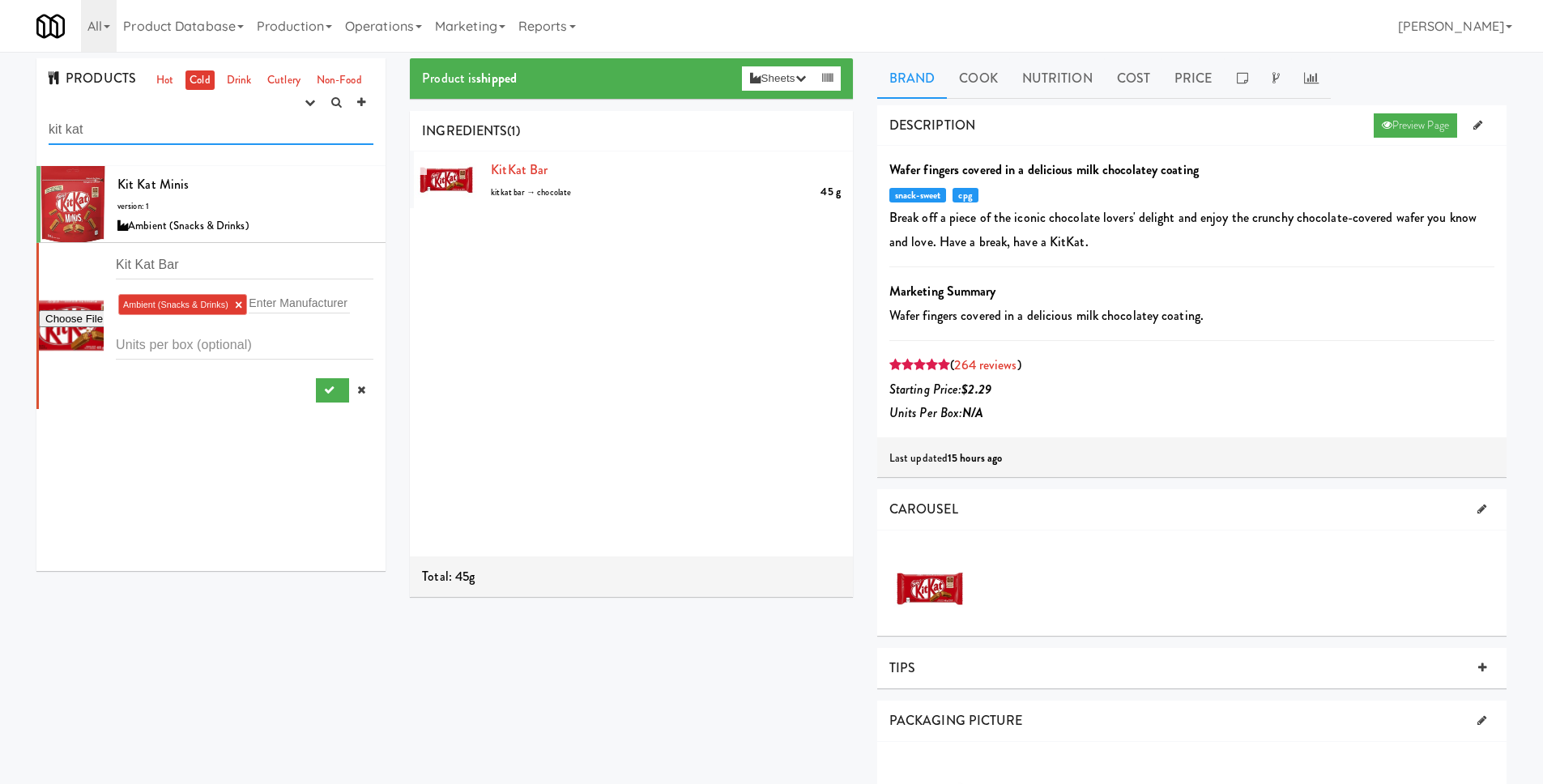
click at [217, 127] on input "kit kat" at bounding box center [210, 130] width 325 height 30
click at [236, 79] on link "Drink" at bounding box center [240, 80] width 34 height 20
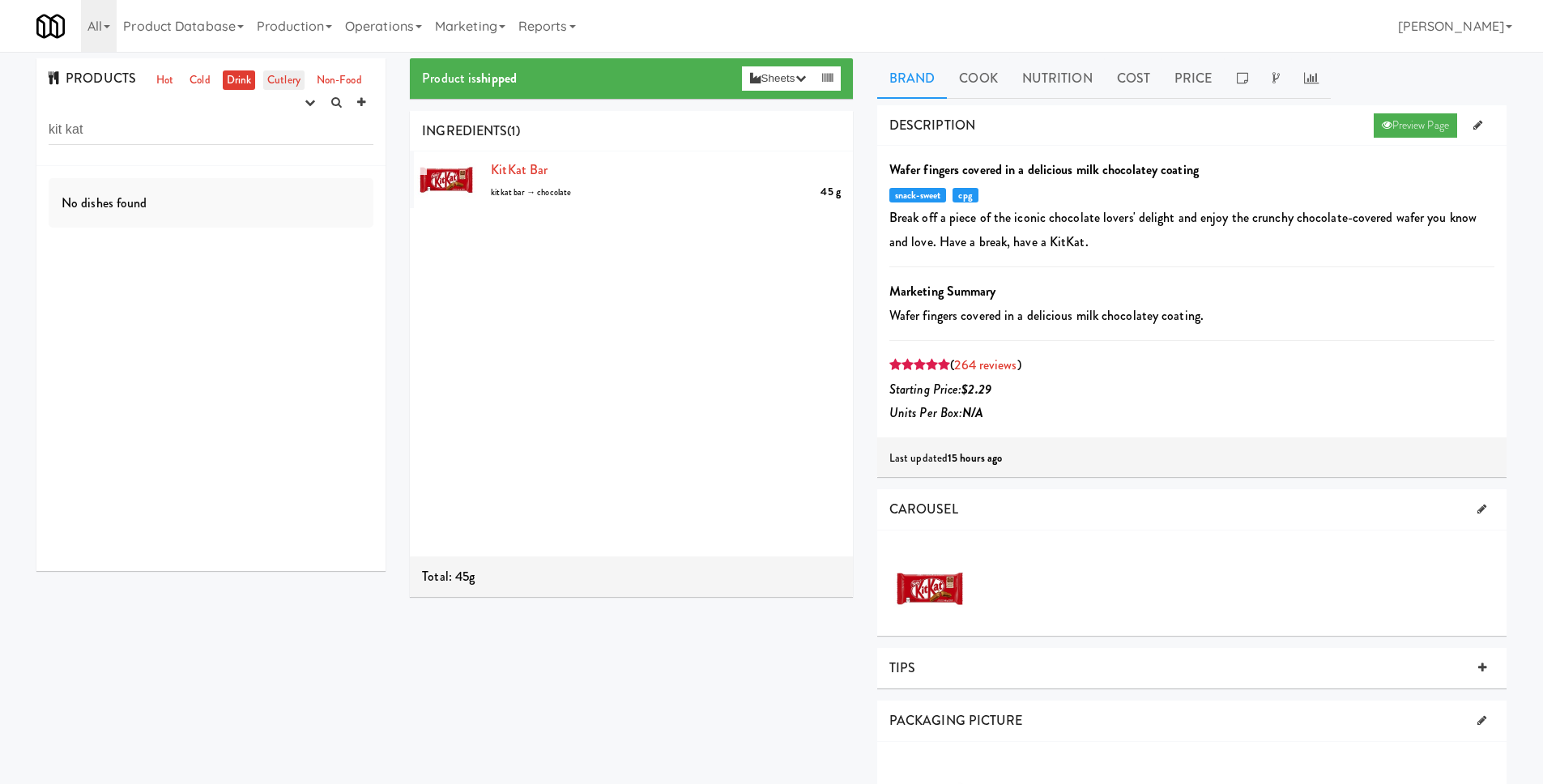
click at [275, 74] on link "Cutlery" at bounding box center [284, 80] width 42 height 20
click at [324, 72] on link "Non-Food" at bounding box center [340, 80] width 53 height 20
click at [156, 83] on link "Hot" at bounding box center [164, 80] width 25 height 20
click at [296, 100] on button "button" at bounding box center [309, 103] width 27 height 24
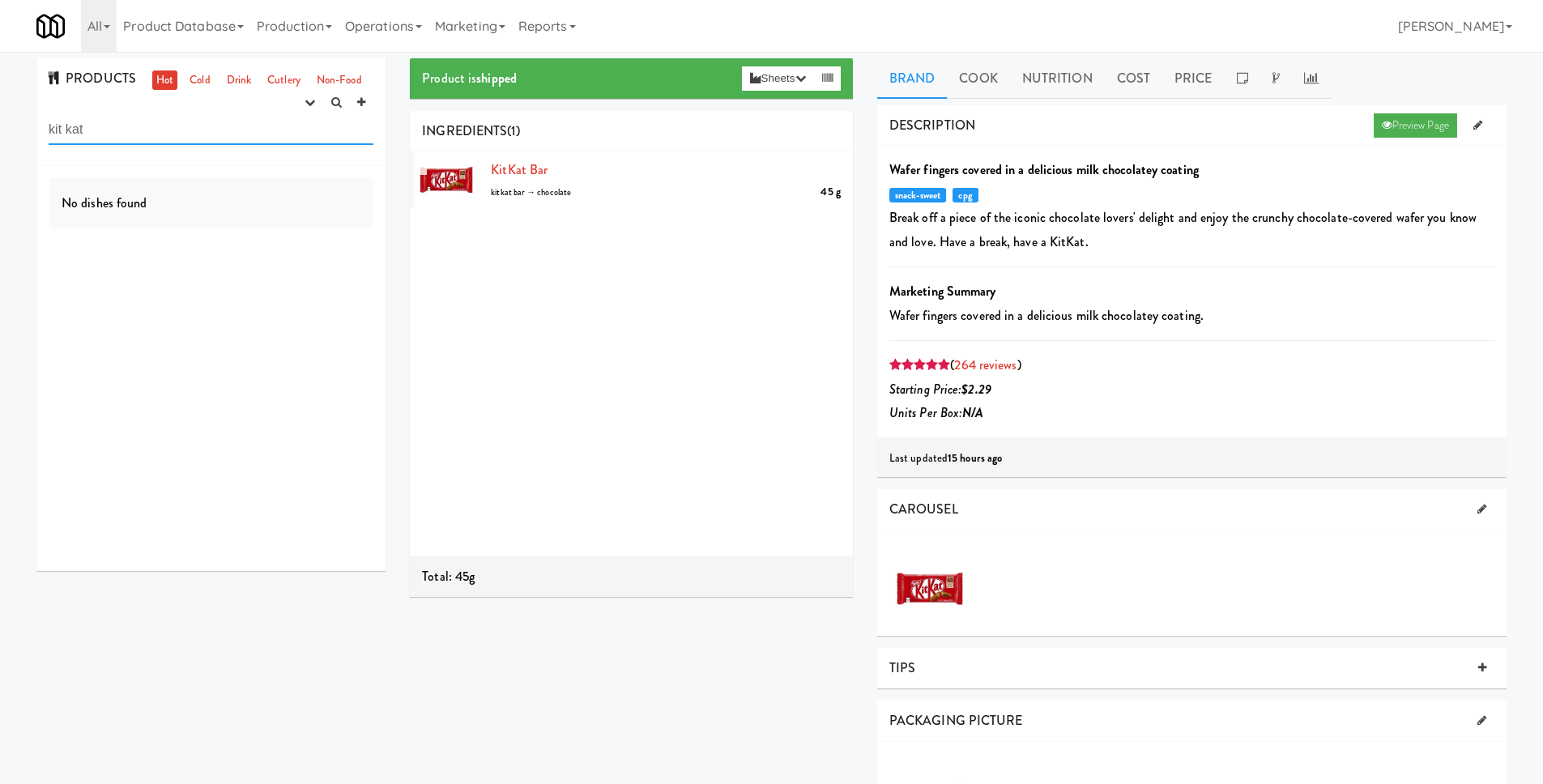
click at [130, 121] on input "kit kat" at bounding box center [210, 130] width 325 height 30
click at [128, 130] on input "kit kat" at bounding box center [210, 130] width 325 height 30
type input "kit kat bar"
click at [197, 88] on link "Cold" at bounding box center [200, 80] width 28 height 20
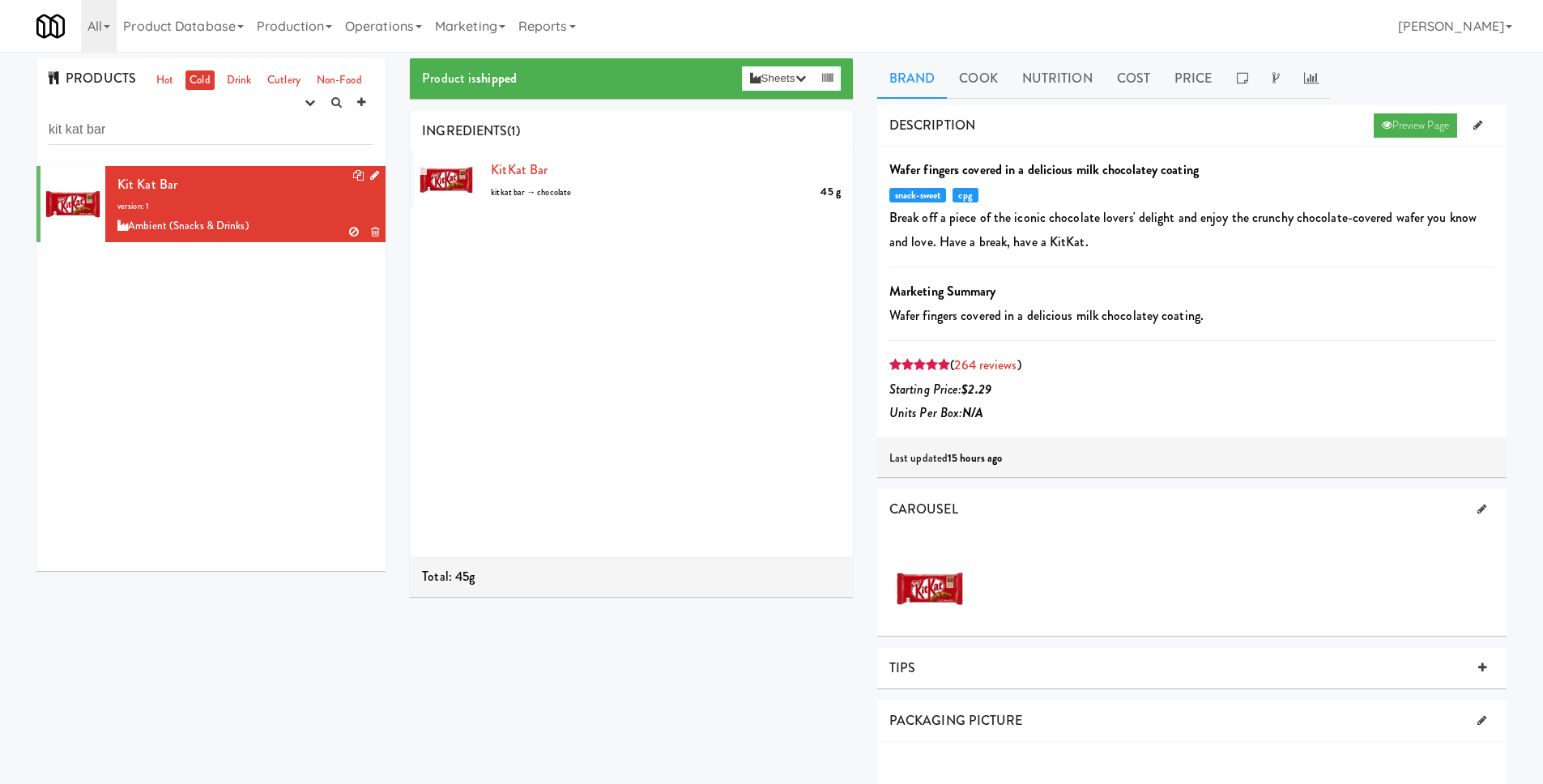
click at [188, 203] on div "Kit Kat Bar version: 1 Ambient (Snacks & Drinks)" at bounding box center [245, 204] width 256 height 64
click at [1470, 130] on link at bounding box center [1478, 125] width 25 height 24
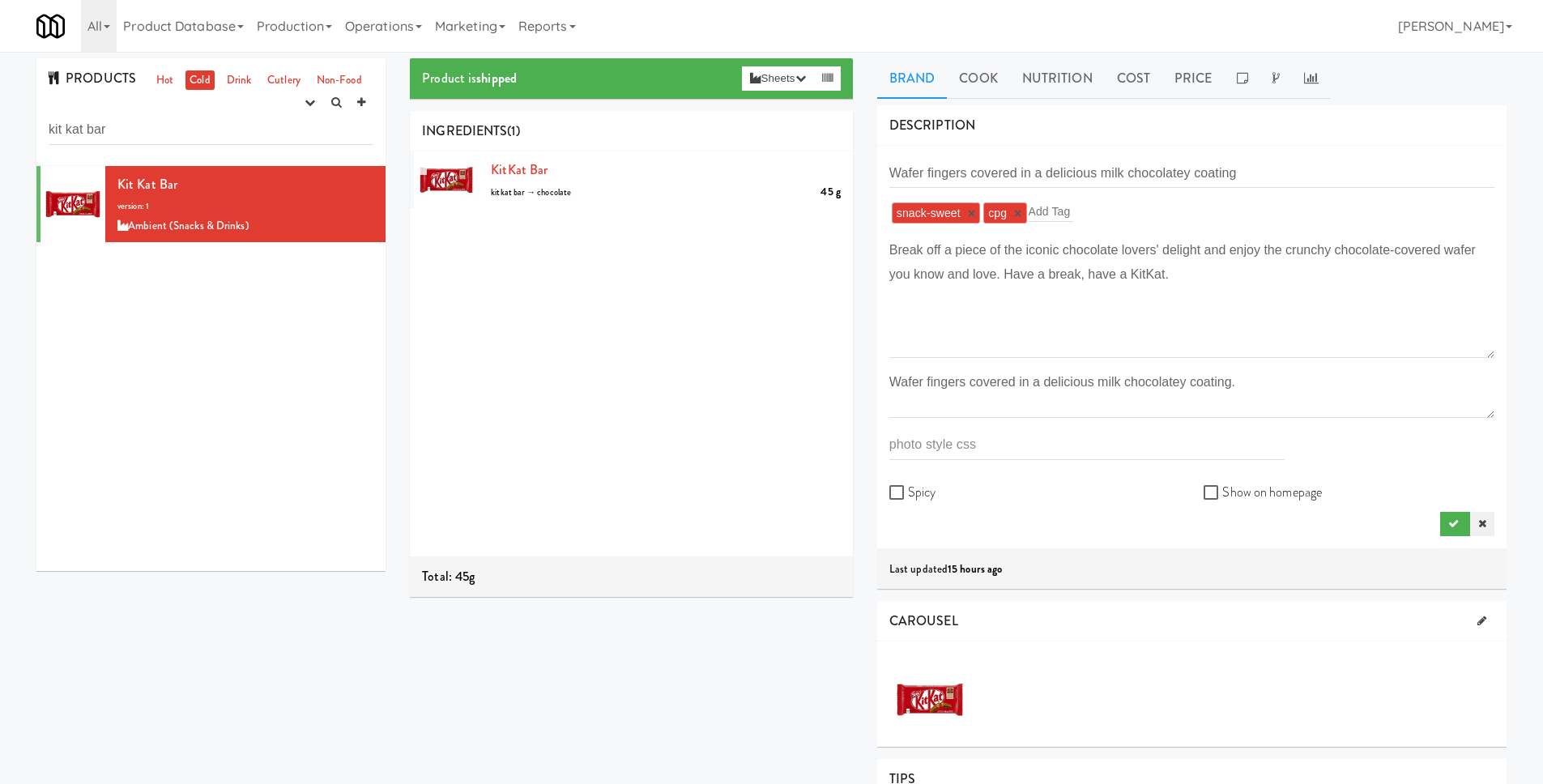
click at [1481, 522] on icon at bounding box center [1482, 523] width 8 height 11
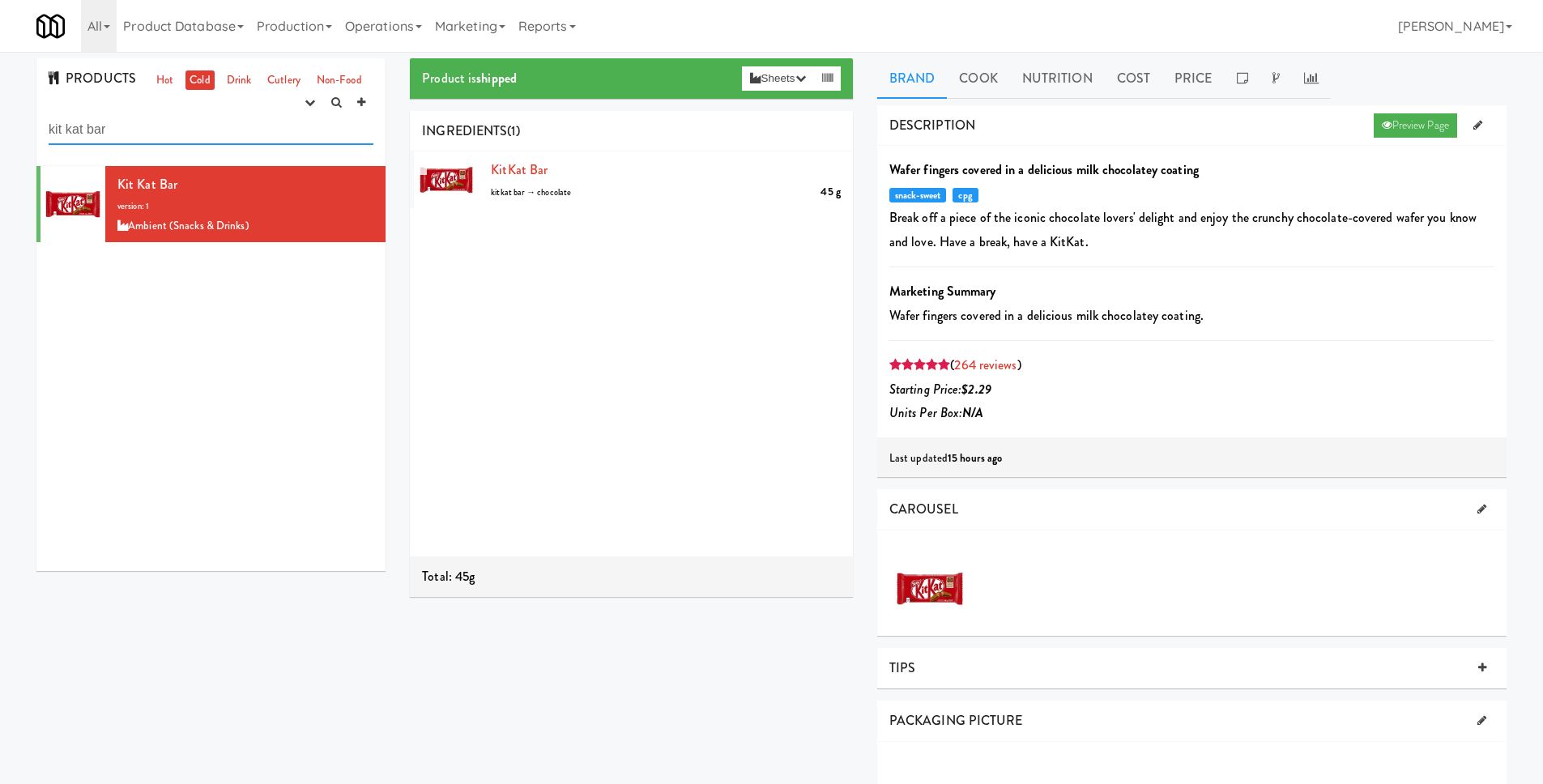
click at [135, 133] on input "kit kat bar" at bounding box center [210, 130] width 325 height 30
click at [371, 33] on link "Operations" at bounding box center [384, 26] width 90 height 52
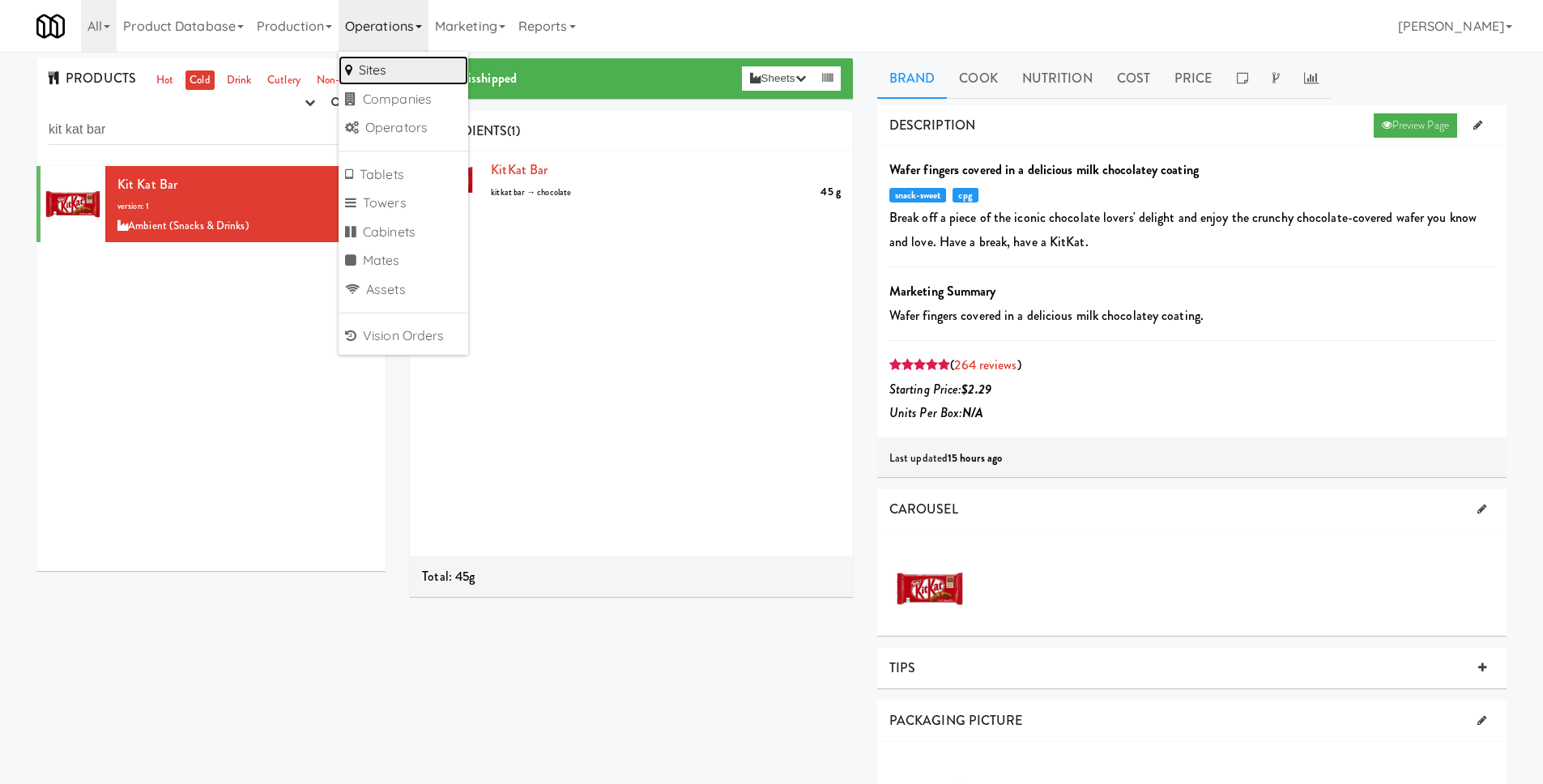
click at [388, 73] on link "Sites" at bounding box center [403, 70] width 130 height 29
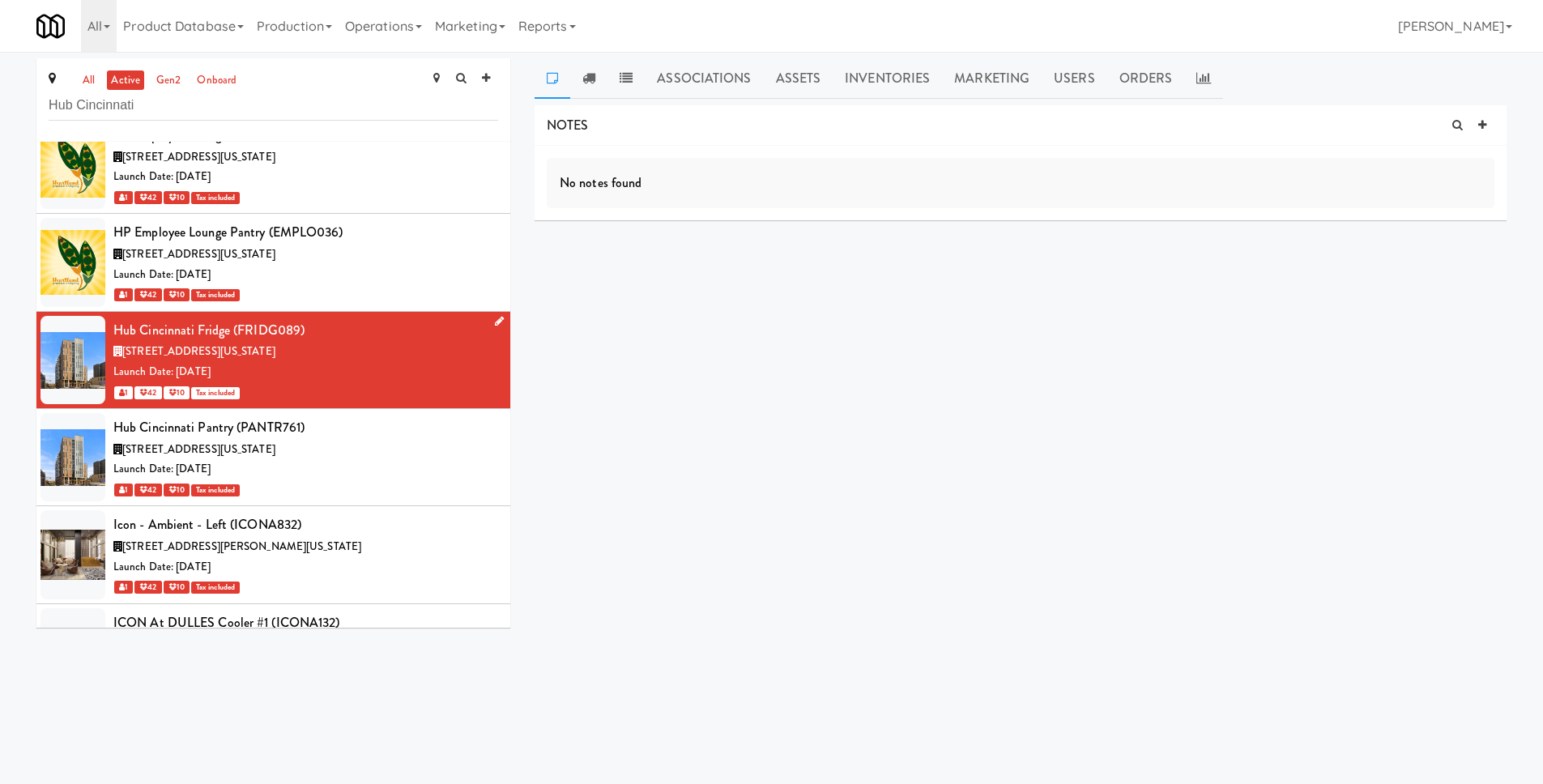
scroll to position [44087, 0]
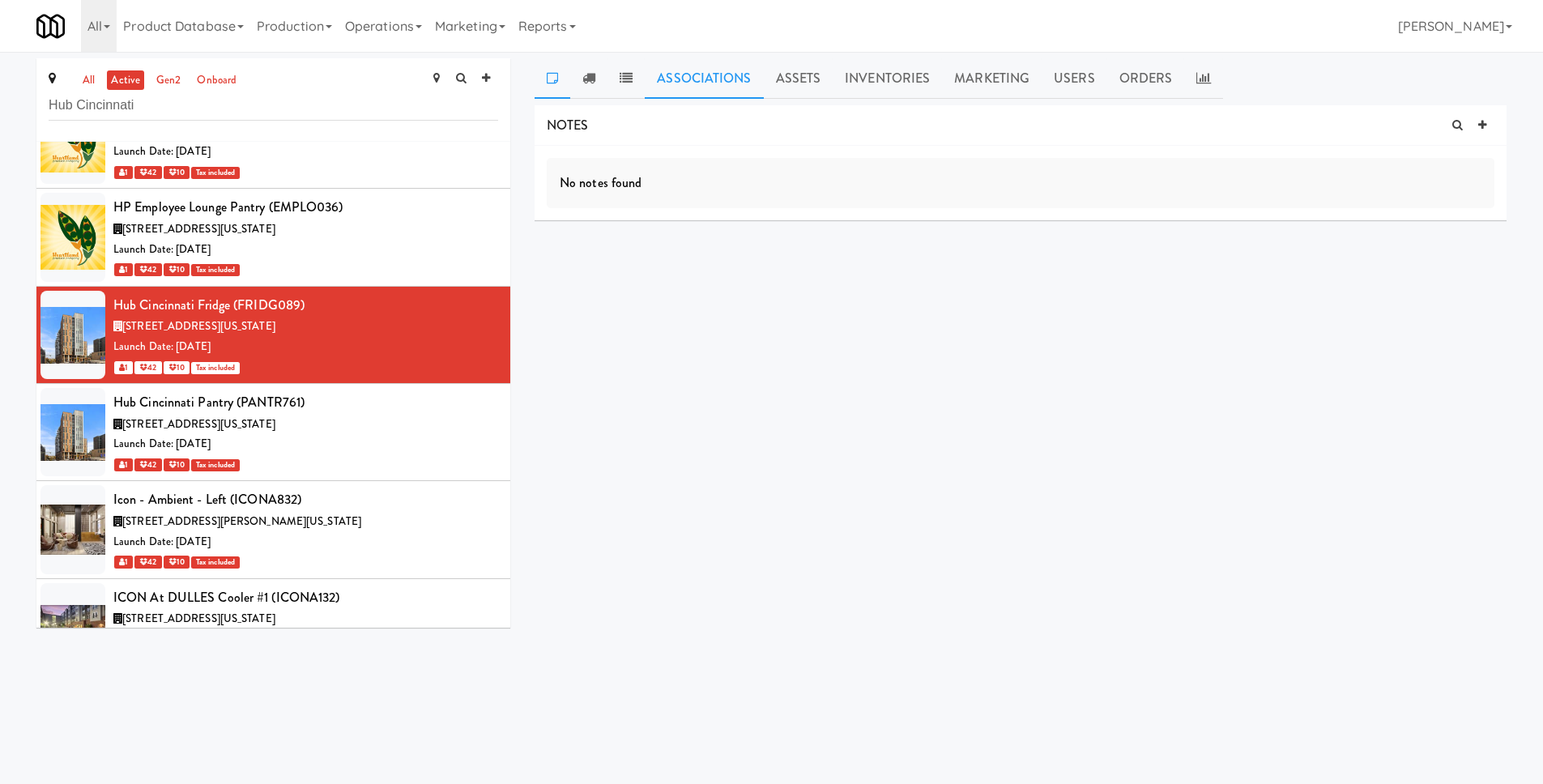
type input "Hub Cincinnati"
click at [727, 73] on link "Associations" at bounding box center [704, 79] width 118 height 41
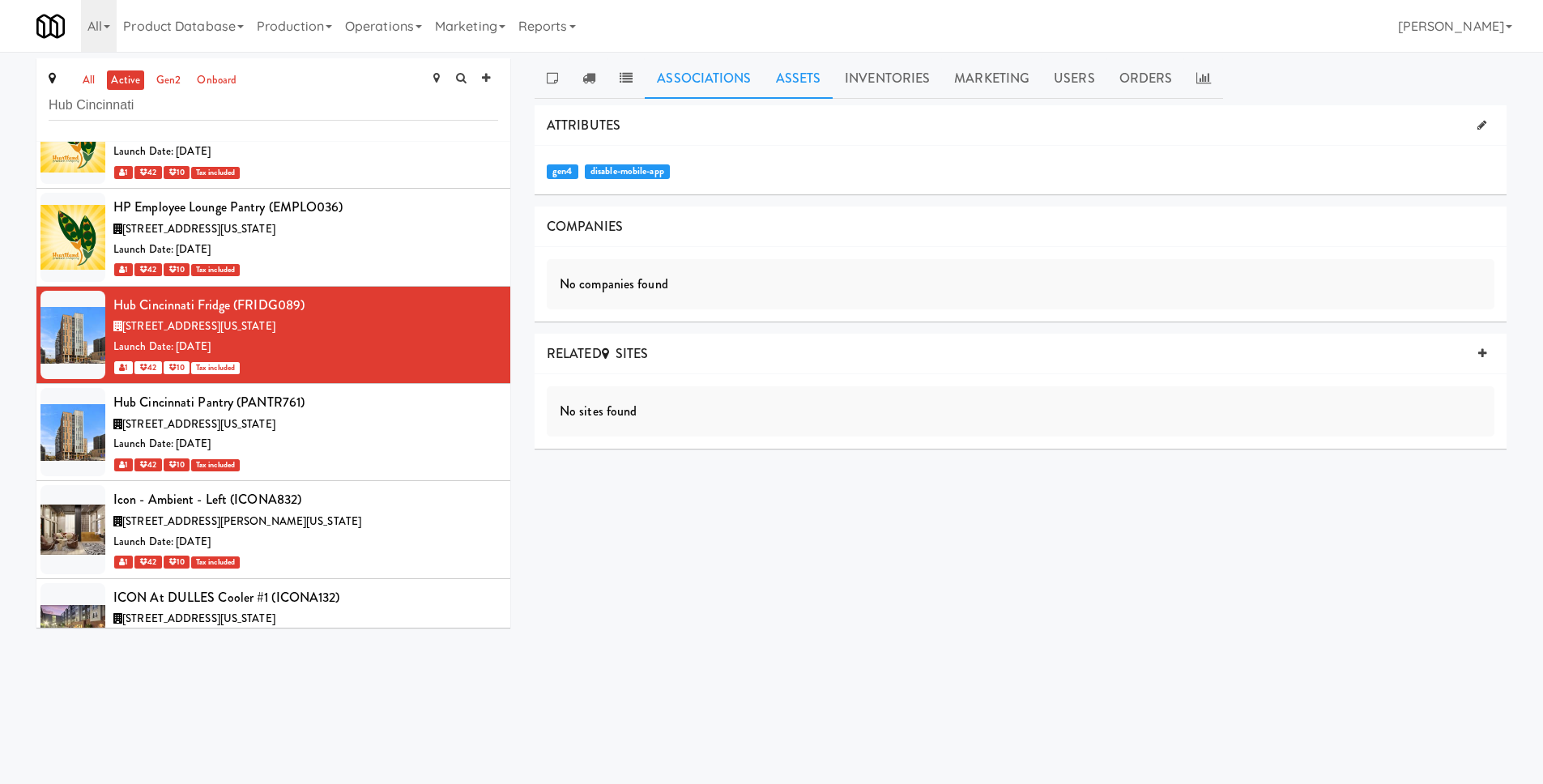
click at [798, 82] on link "Assets" at bounding box center [798, 79] width 70 height 41
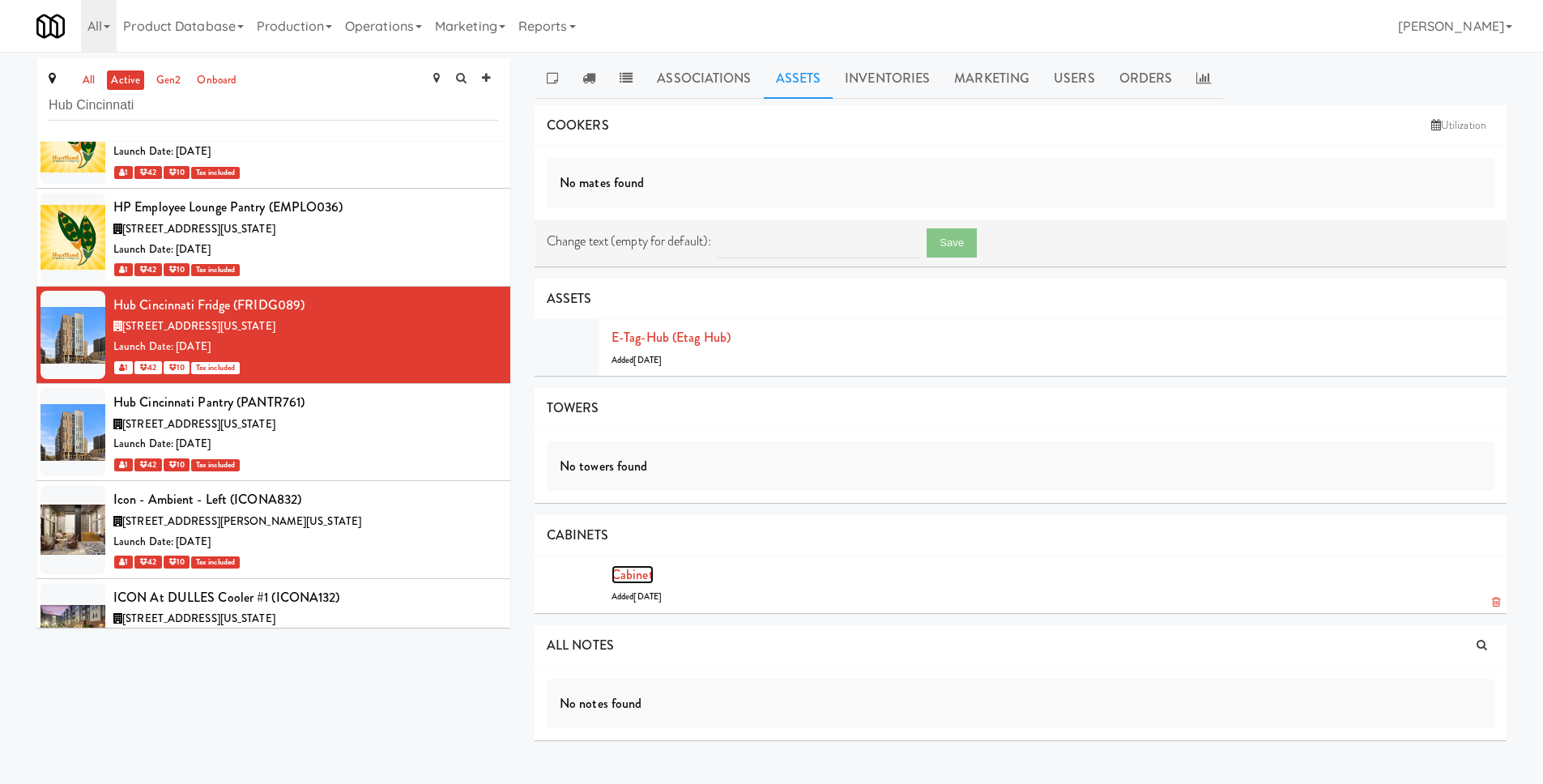
click at [623, 568] on link "Cabinet" at bounding box center [633, 574] width 42 height 19
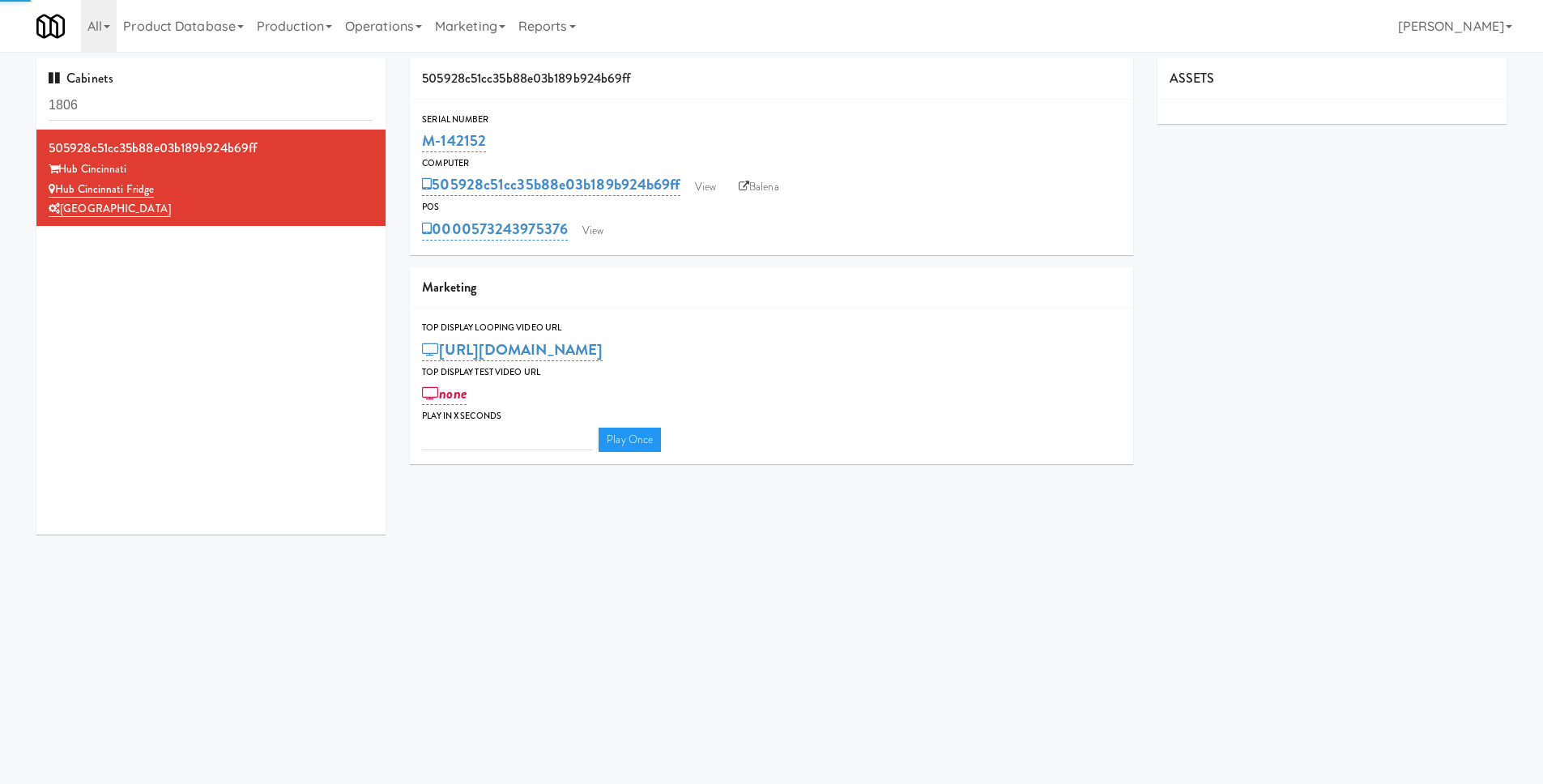
type input "3"
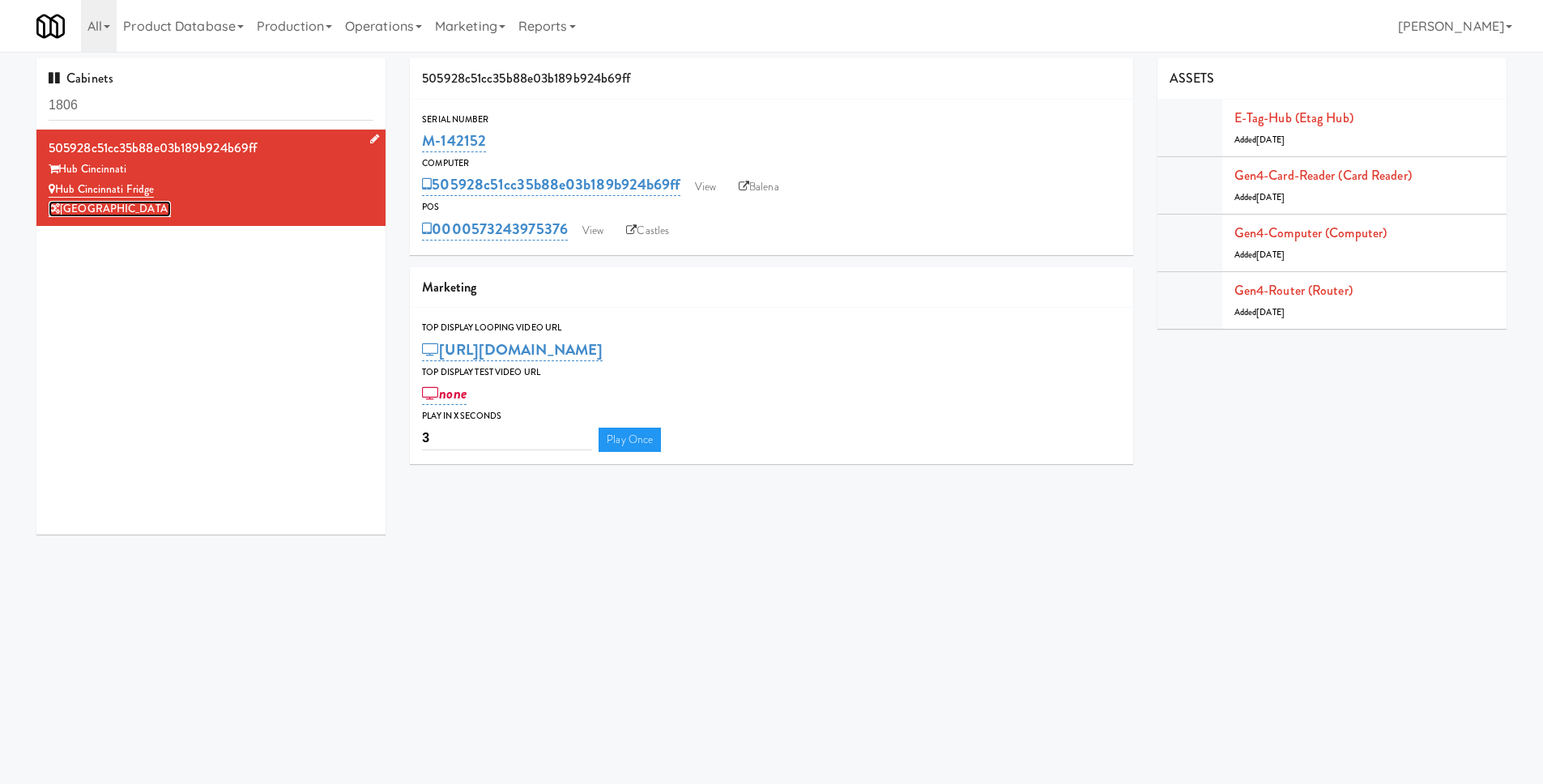
click at [106, 211] on link "[GEOGRAPHIC_DATA]" at bounding box center [110, 209] width 122 height 16
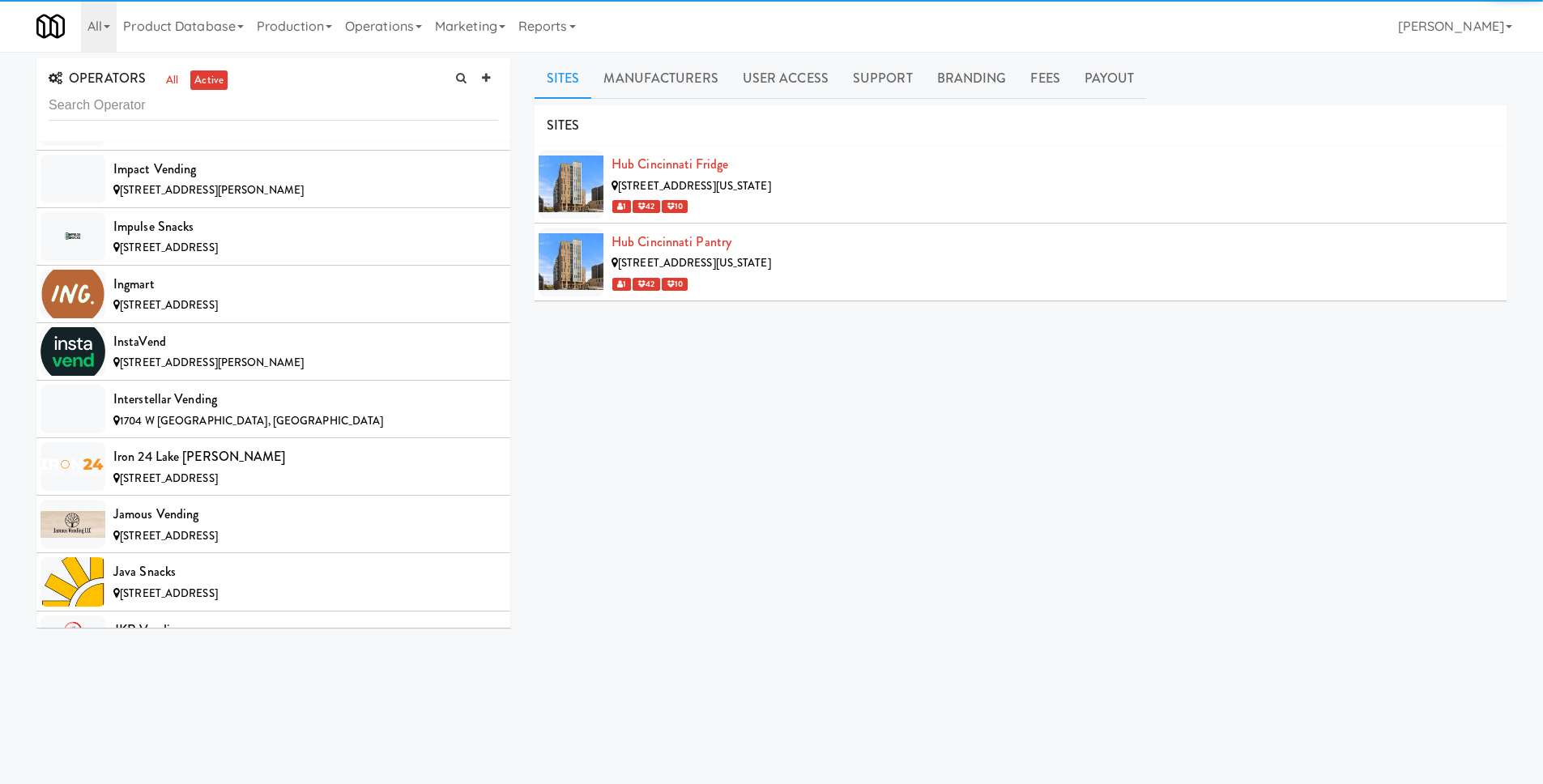
scroll to position [11897, 0]
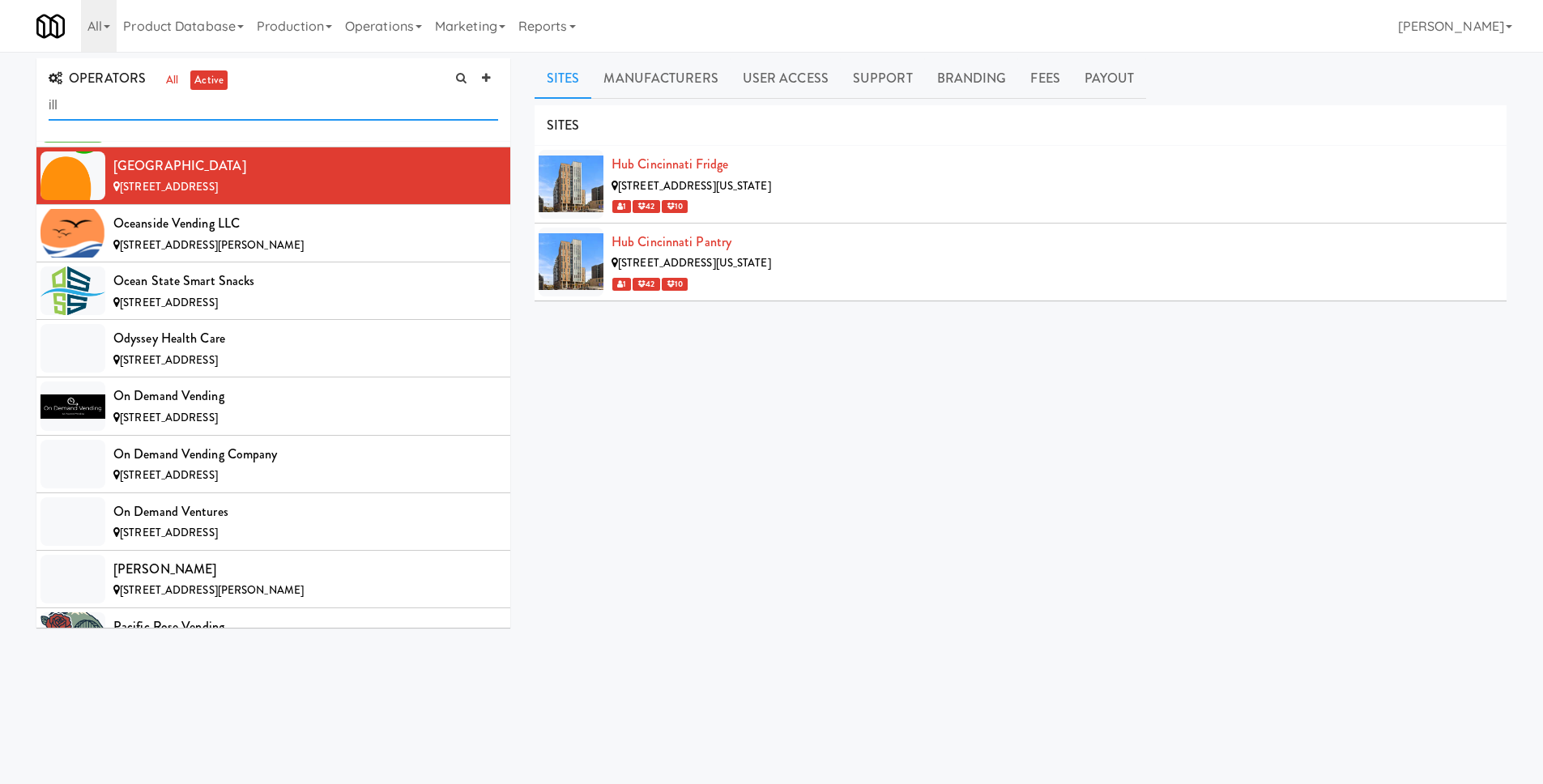
type input "illu"
click at [198, 108] on input "text" at bounding box center [273, 106] width 449 height 30
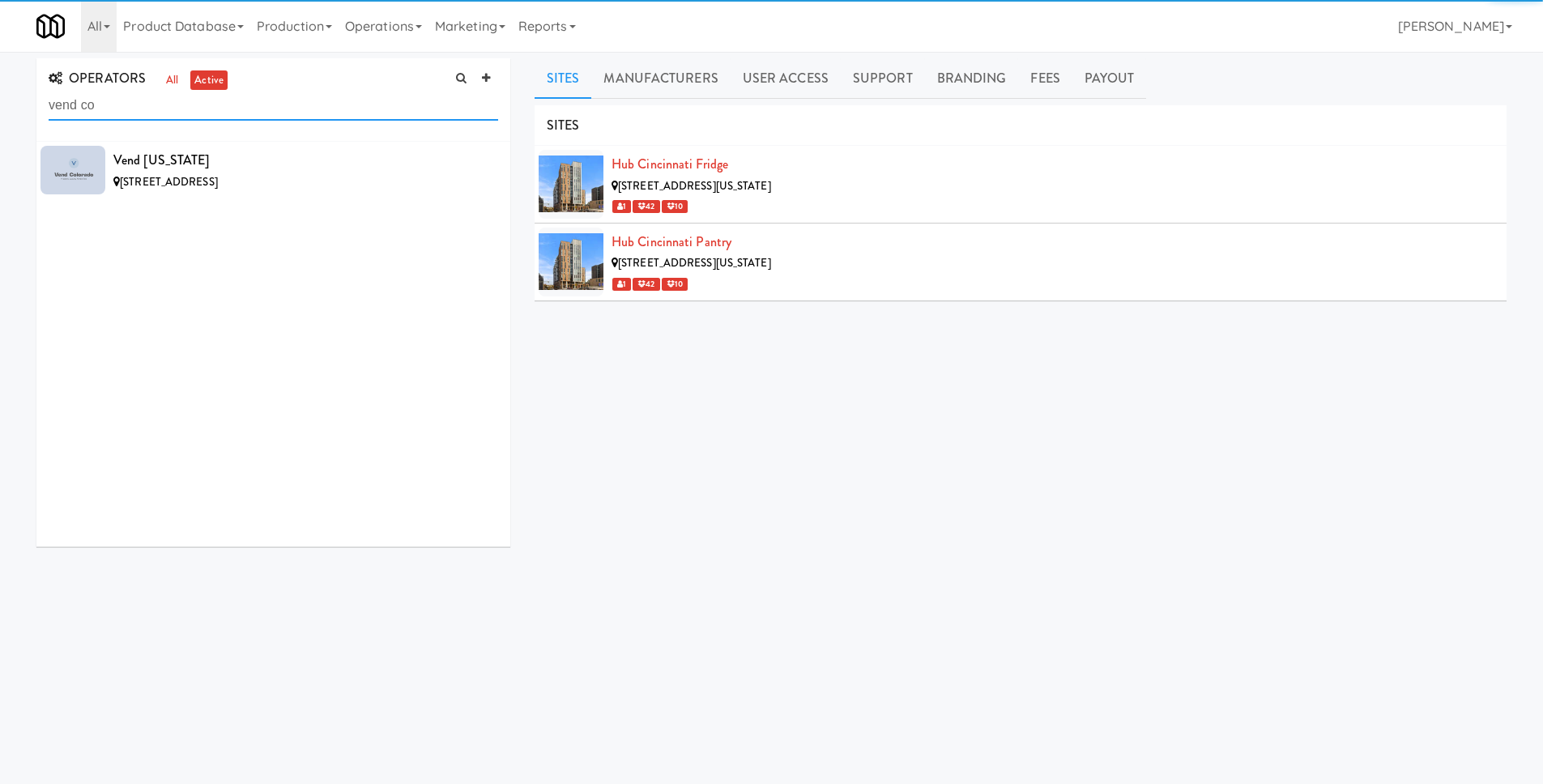
scroll to position [0, 0]
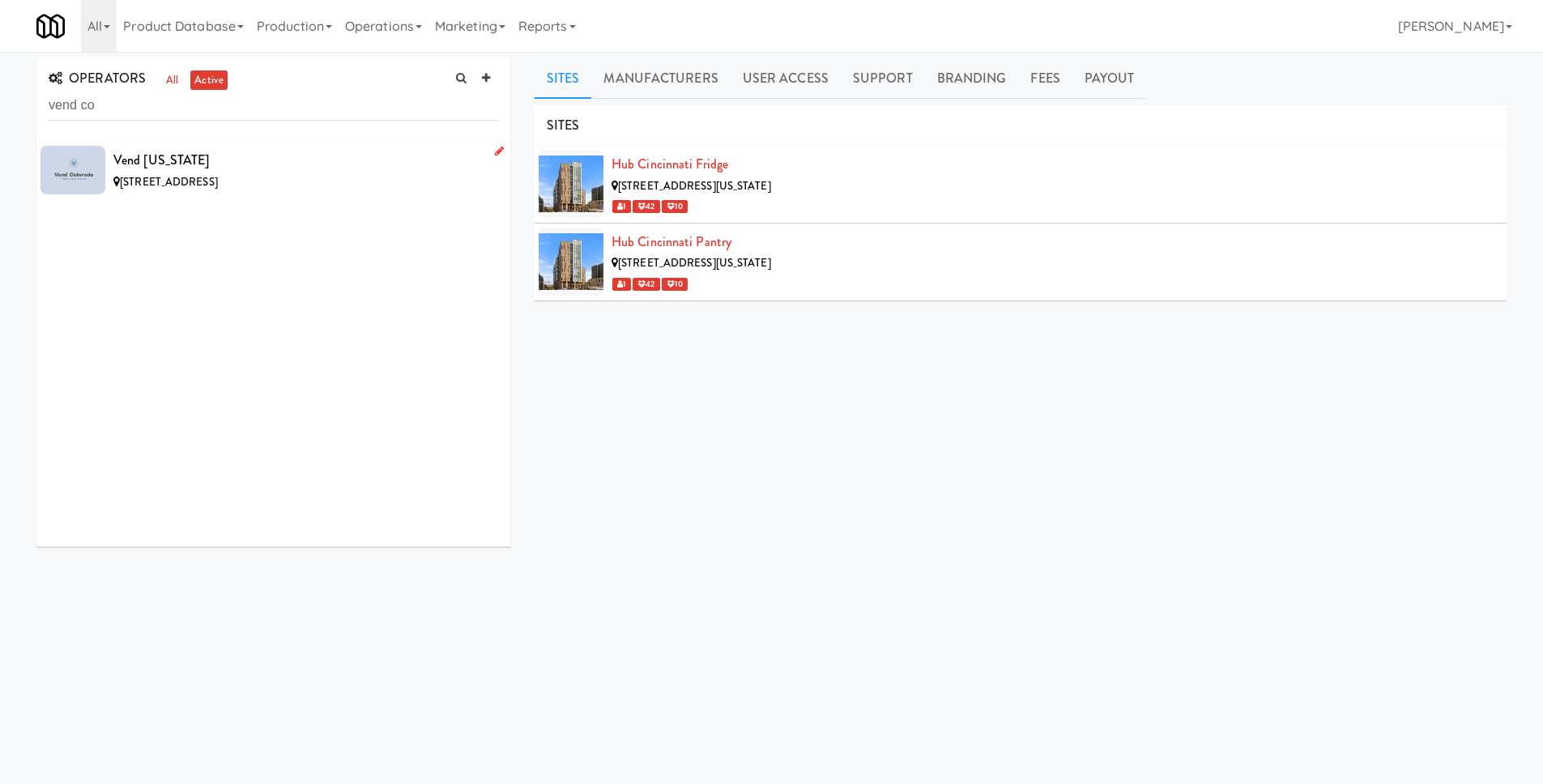
click at [198, 151] on div "Vend [US_STATE]" at bounding box center [305, 160] width 385 height 24
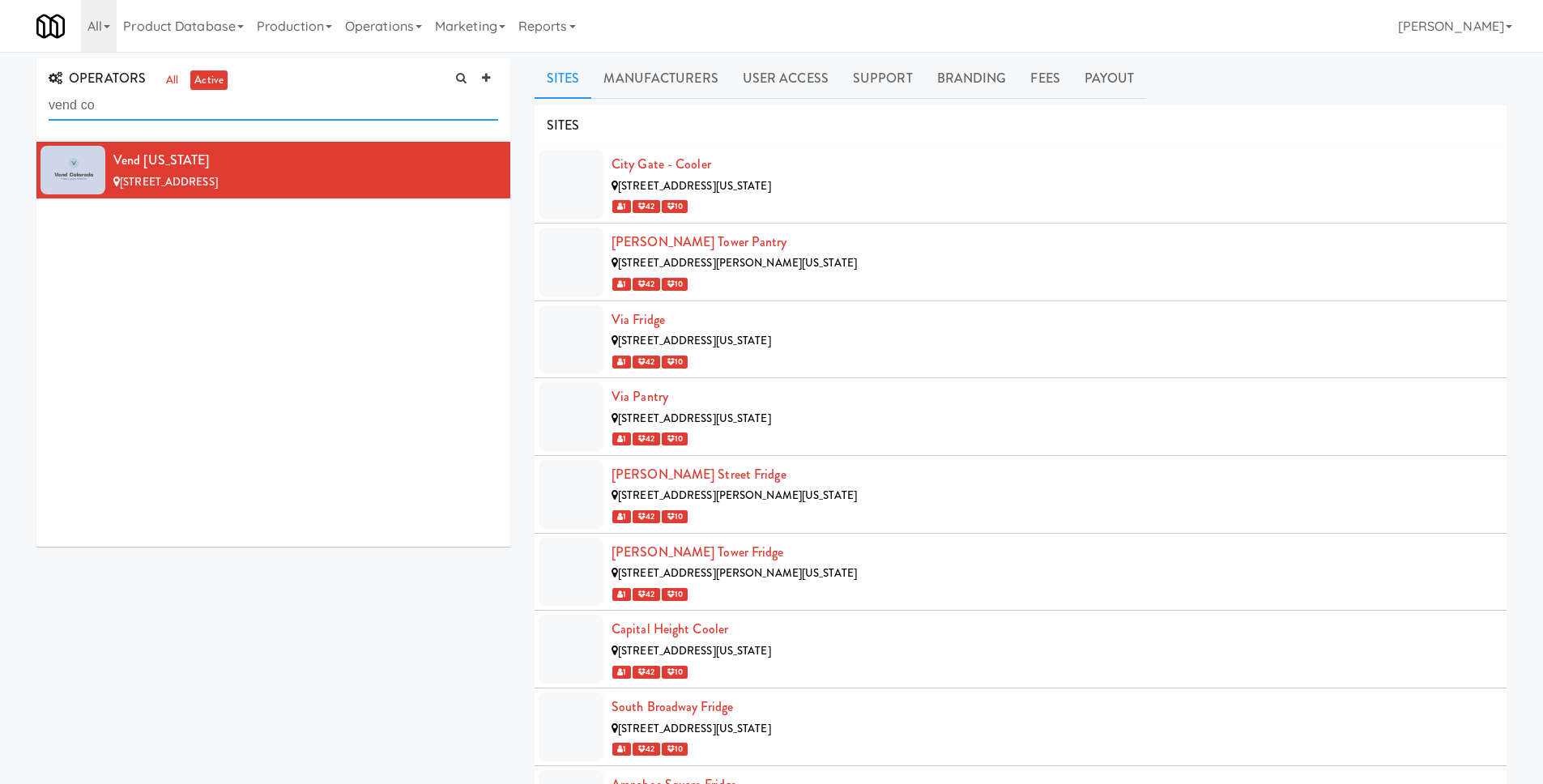
click at [207, 105] on input "vend co" at bounding box center [273, 106] width 449 height 30
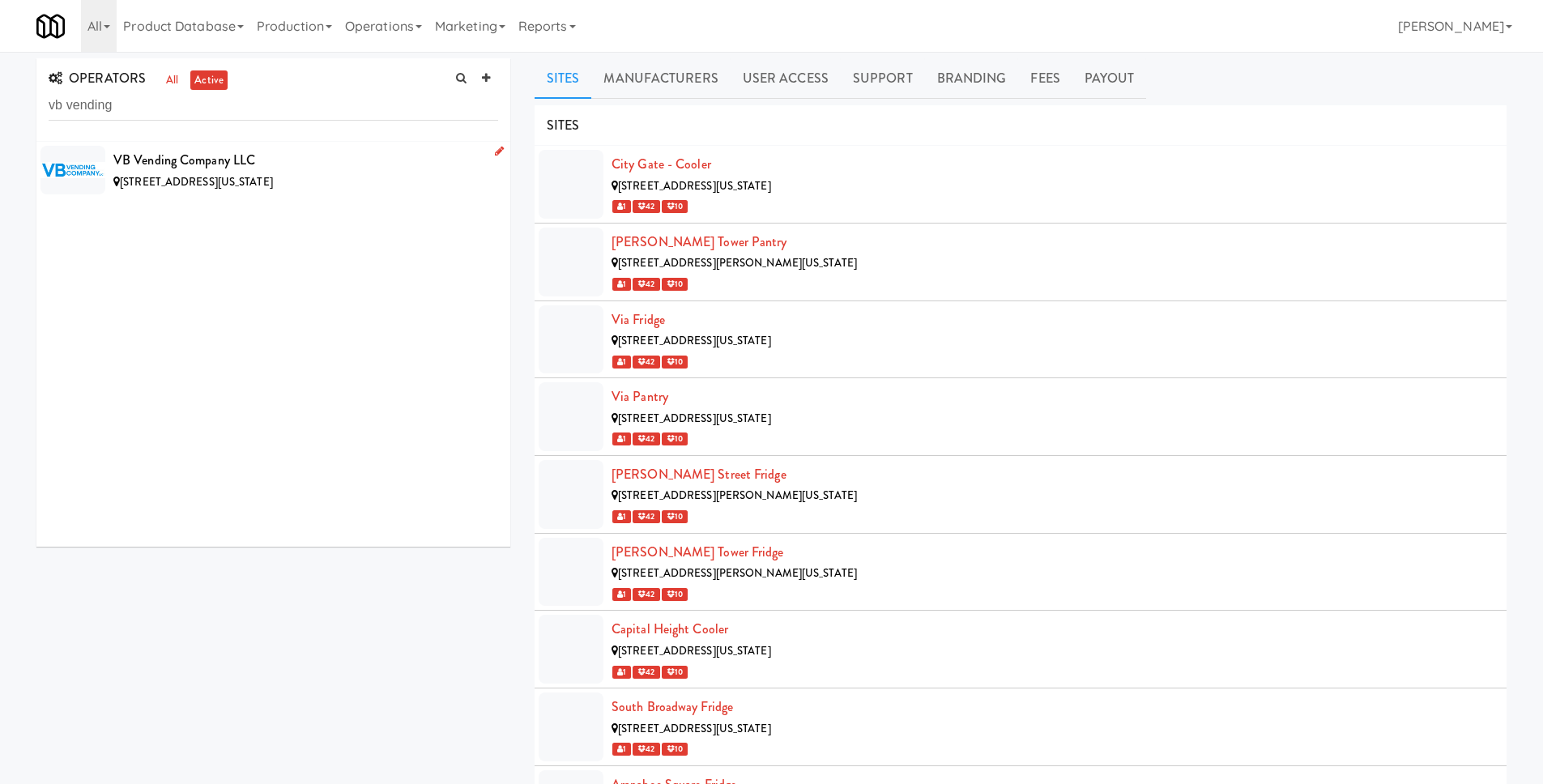
click at [258, 169] on div "VB Vending Company LLC" at bounding box center [305, 160] width 385 height 24
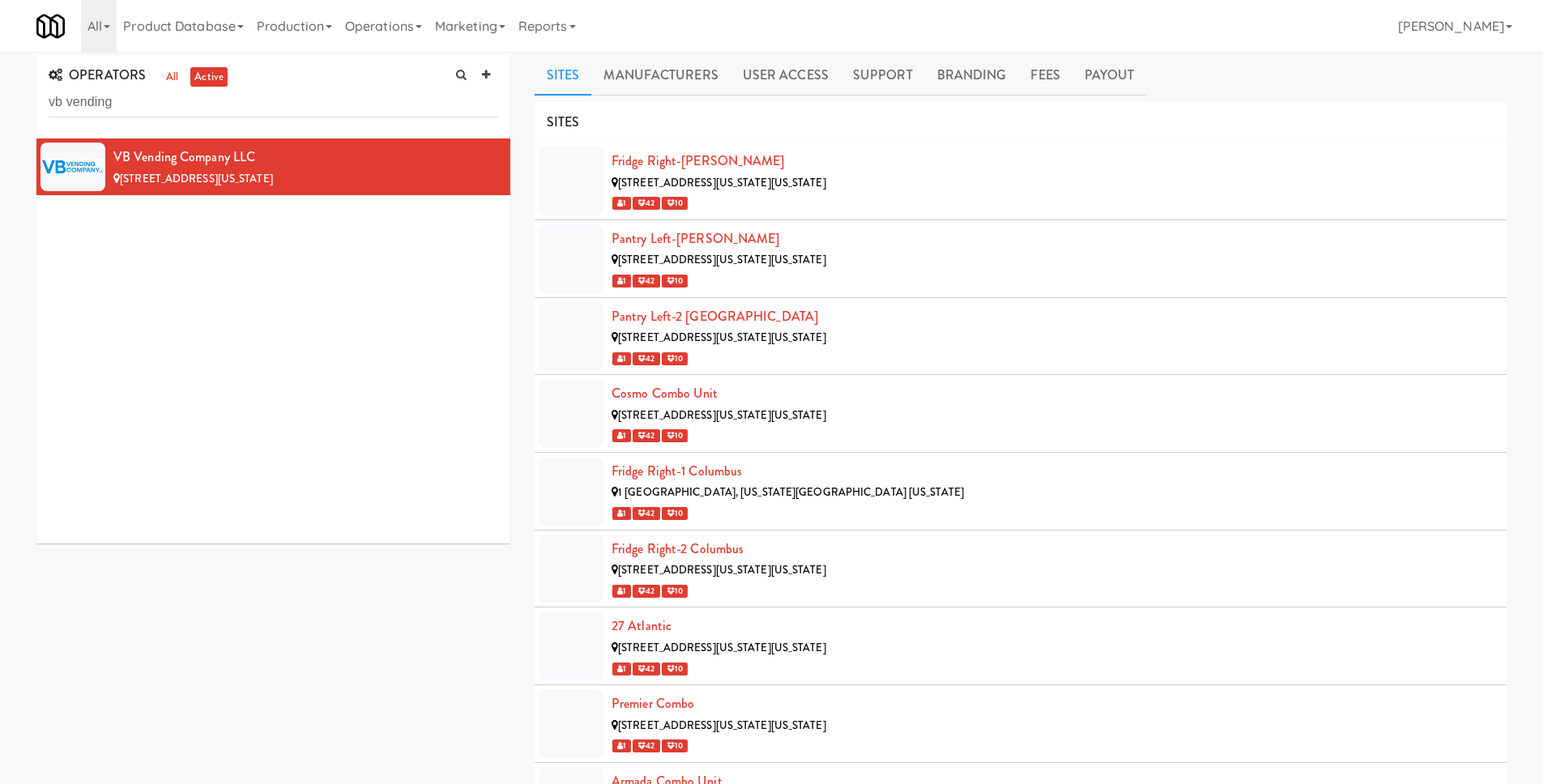
scroll to position [34, 0]
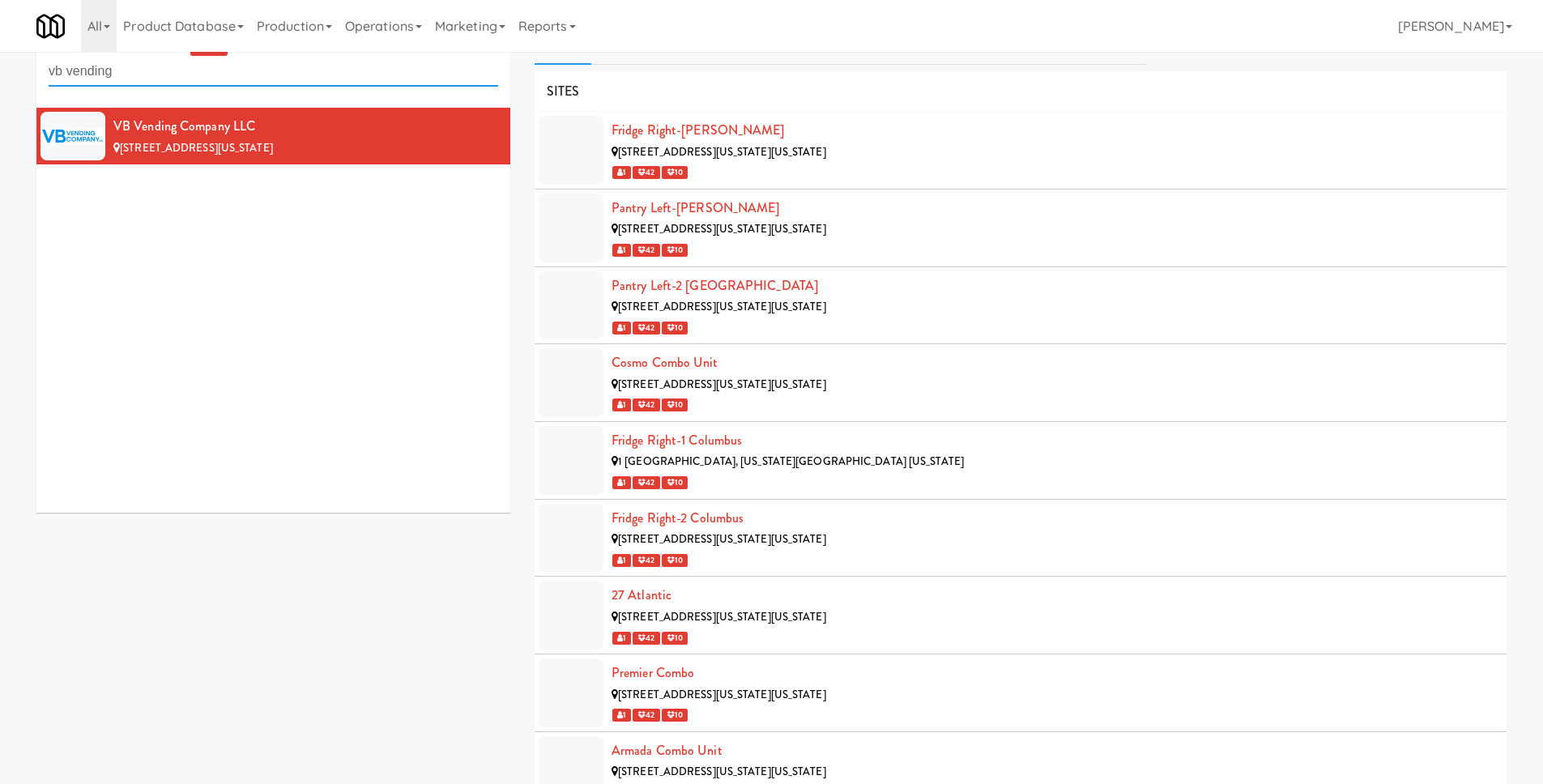
click at [263, 82] on input "vb vending" at bounding box center [273, 72] width 449 height 30
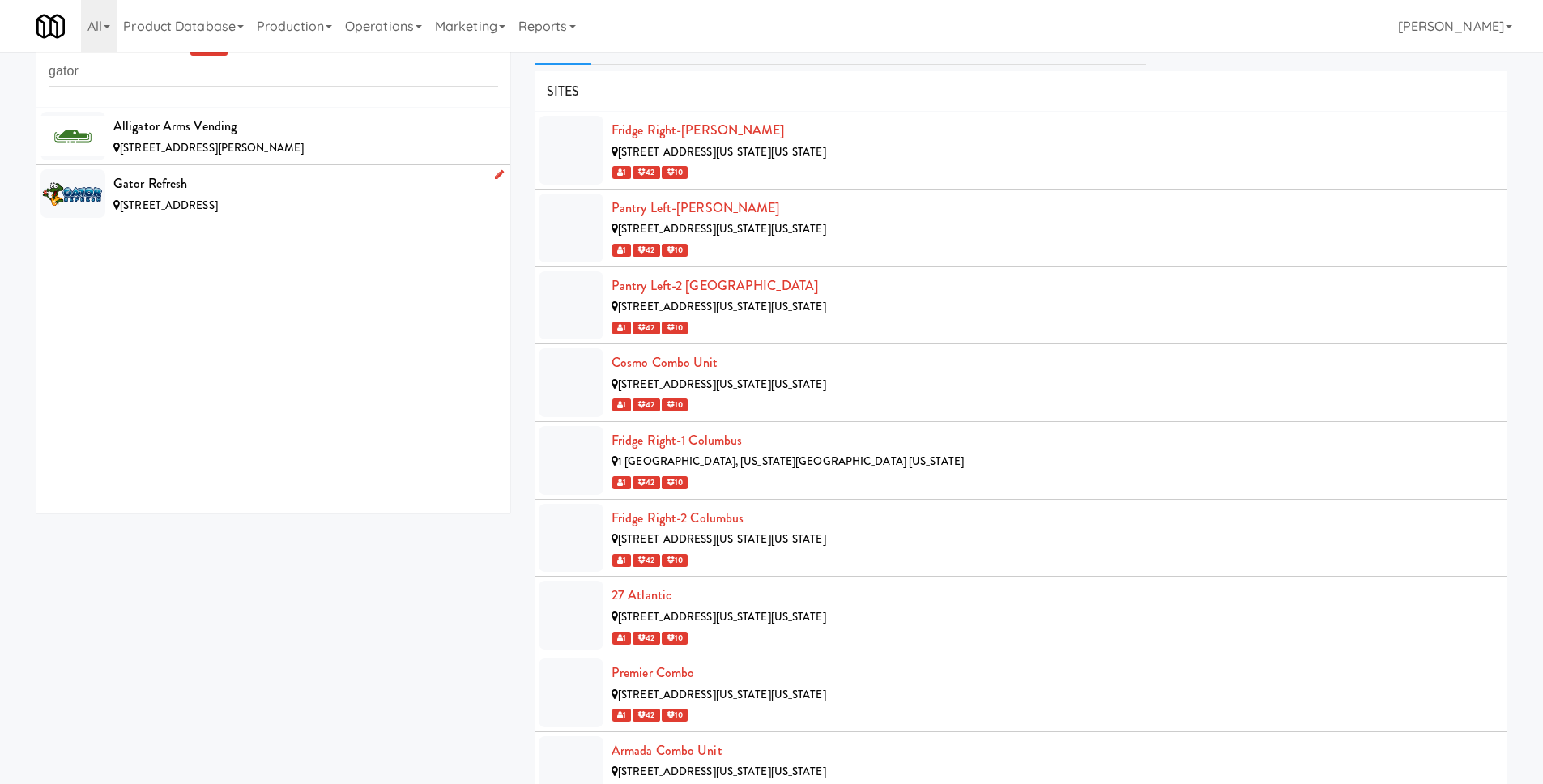
click at [324, 178] on div "Gator Refresh" at bounding box center [305, 183] width 385 height 24
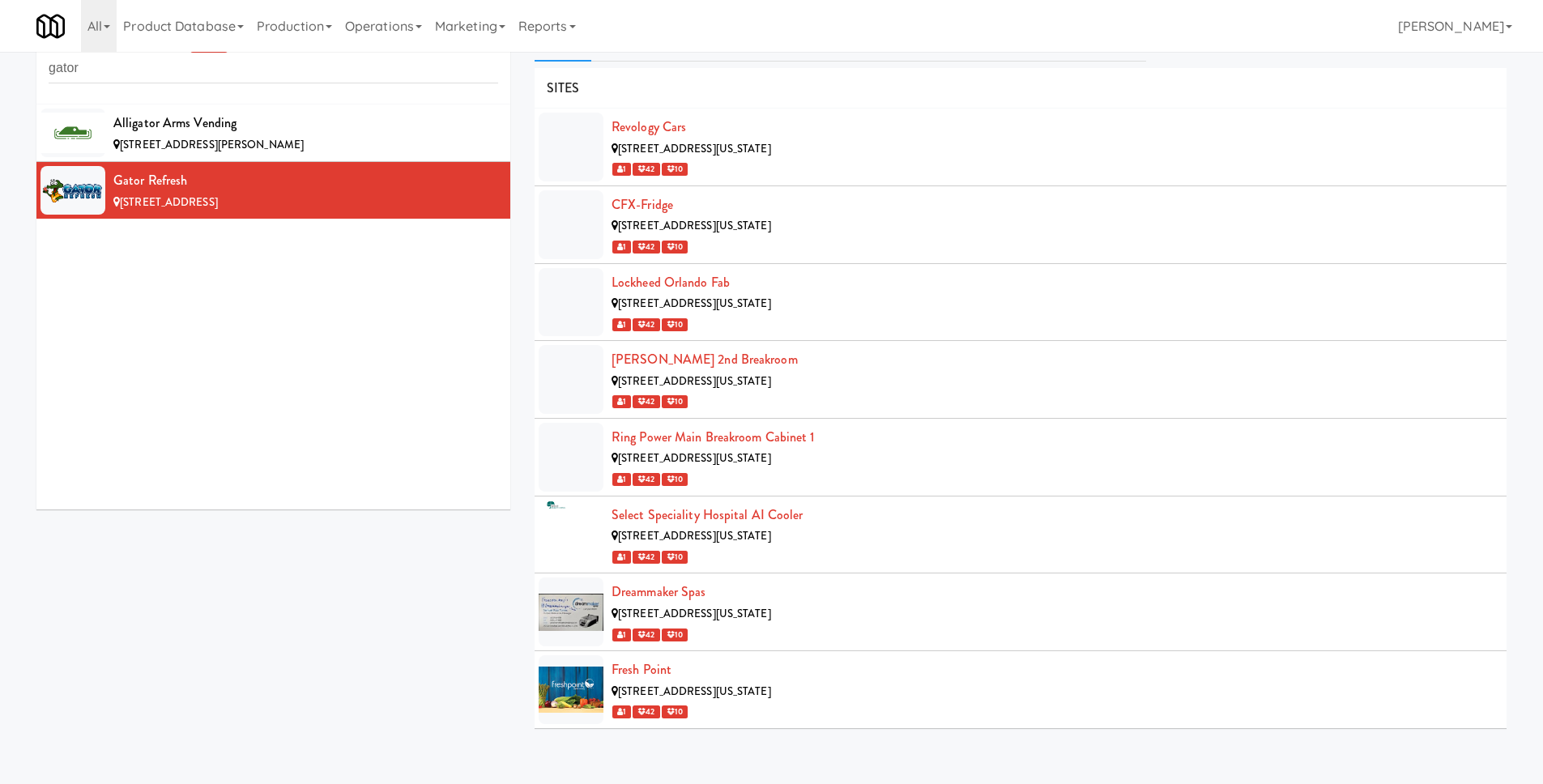
scroll to position [52, 0]
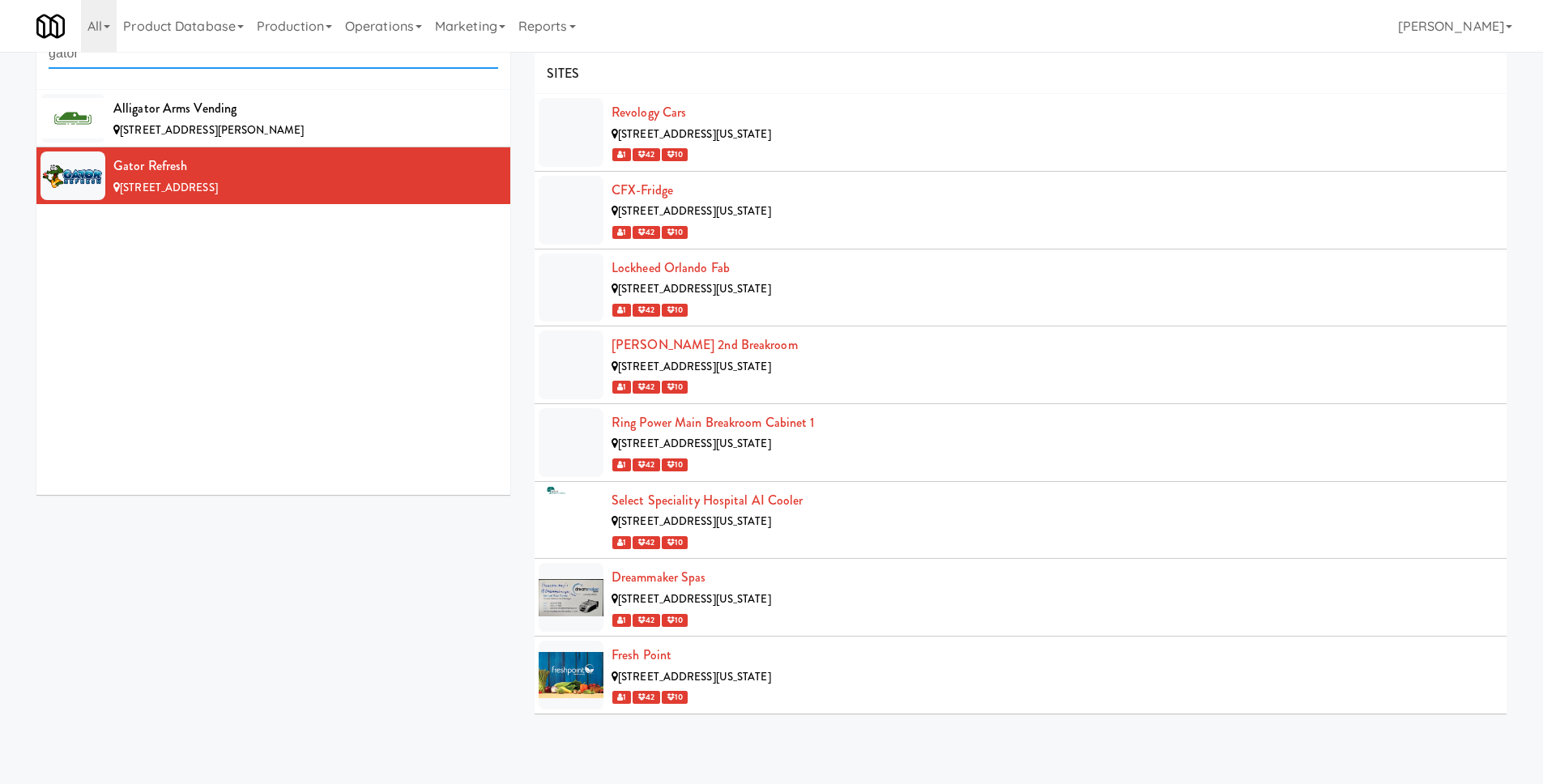
click at [264, 63] on input "gator" at bounding box center [273, 54] width 449 height 30
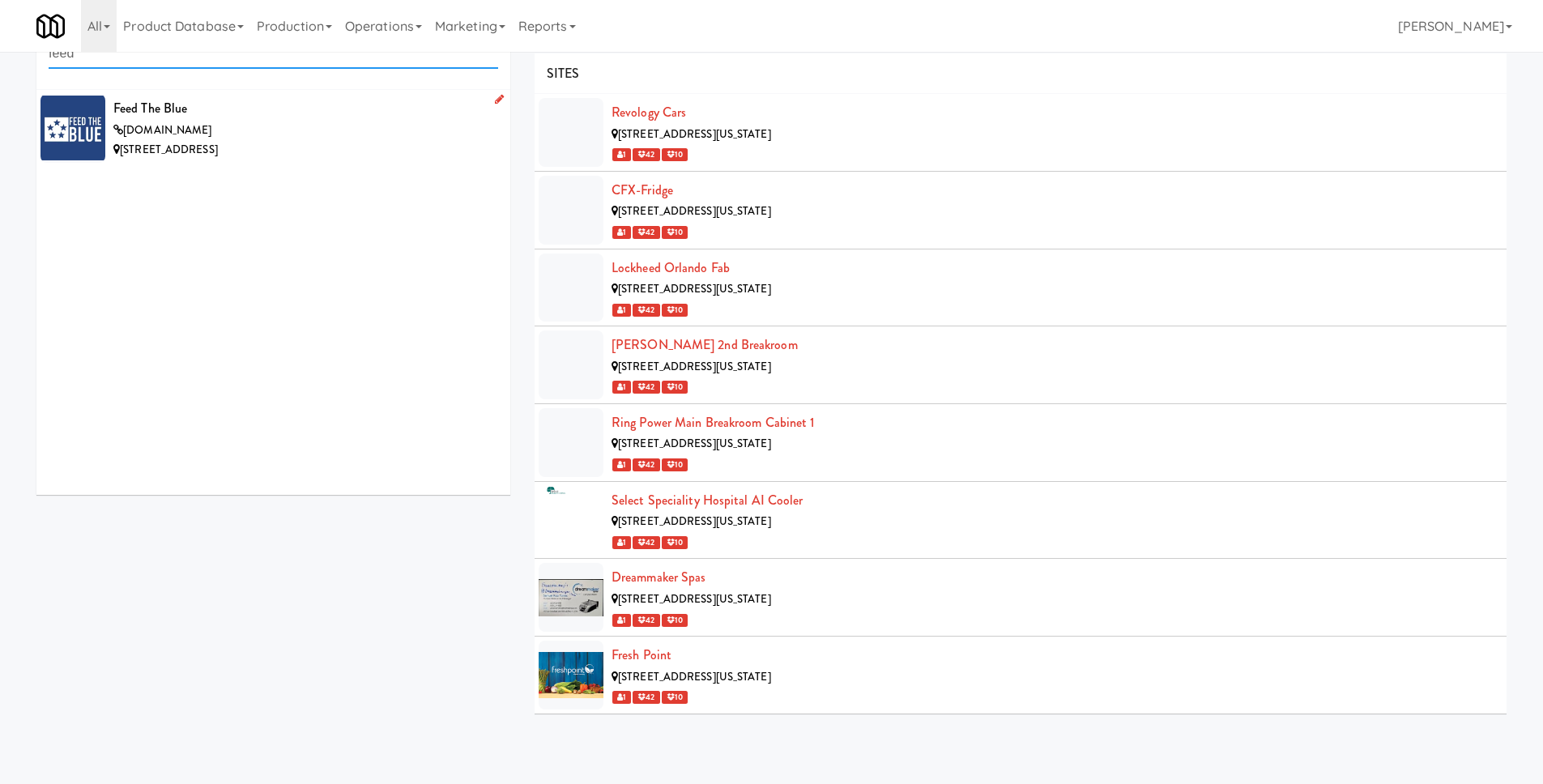
type input "feed"
click at [293, 131] on div "ftb.fridge.kitchenmate.com" at bounding box center [305, 130] width 385 height 20
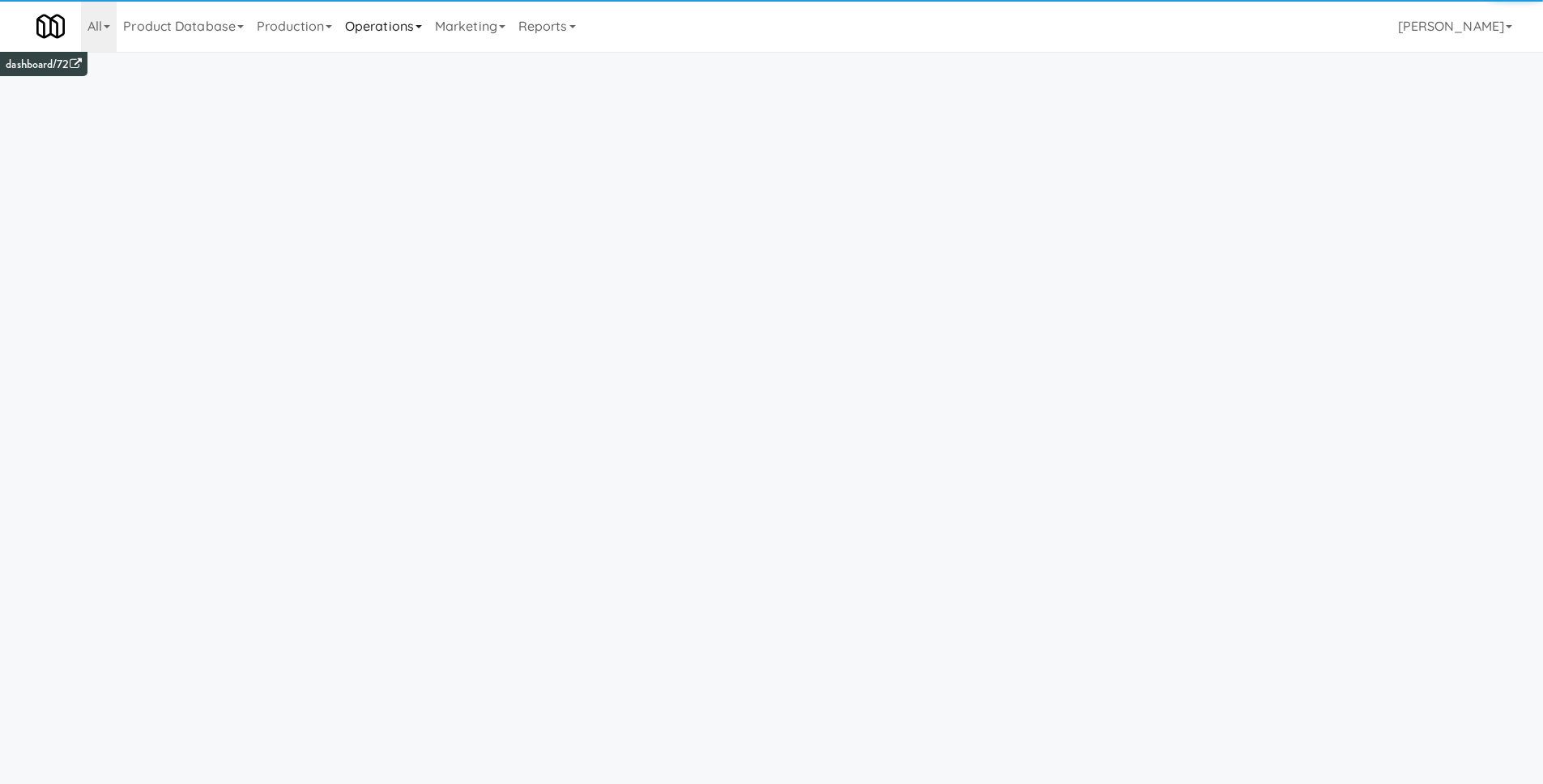
click at [386, 29] on link "Operations" at bounding box center [384, 26] width 90 height 52
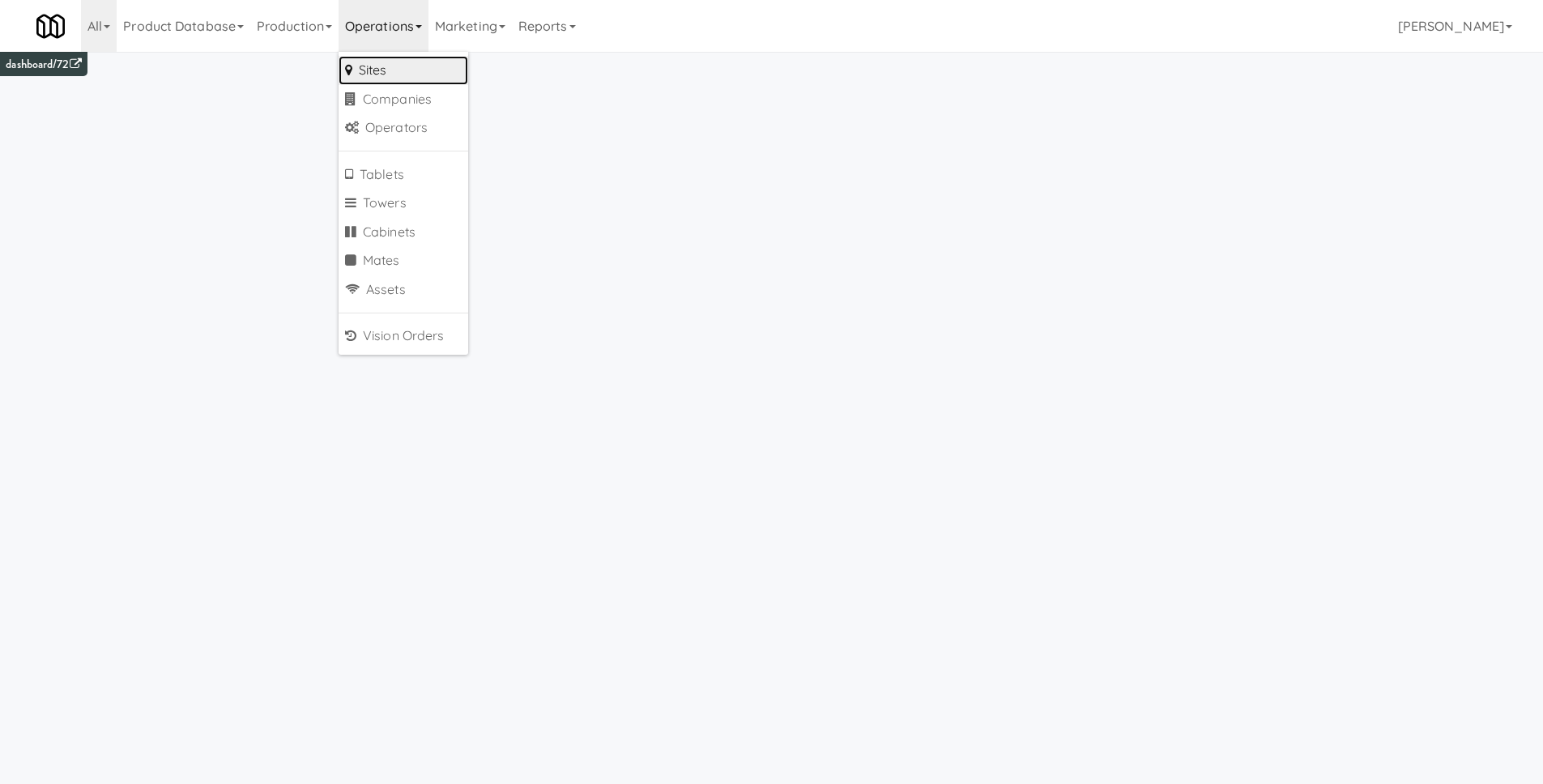
click at [383, 62] on link "Sites" at bounding box center [403, 70] width 130 height 29
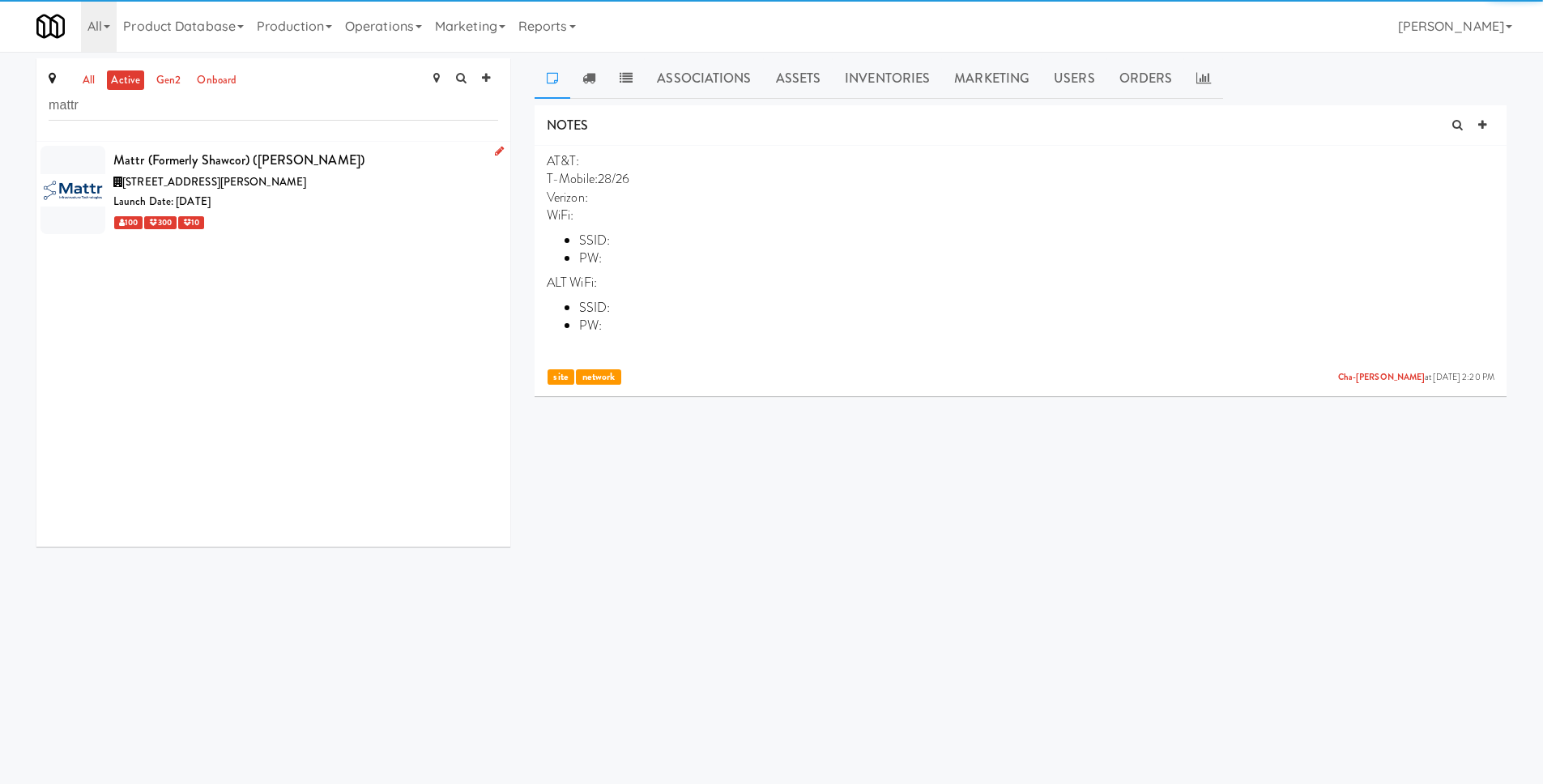
type input "mattr"
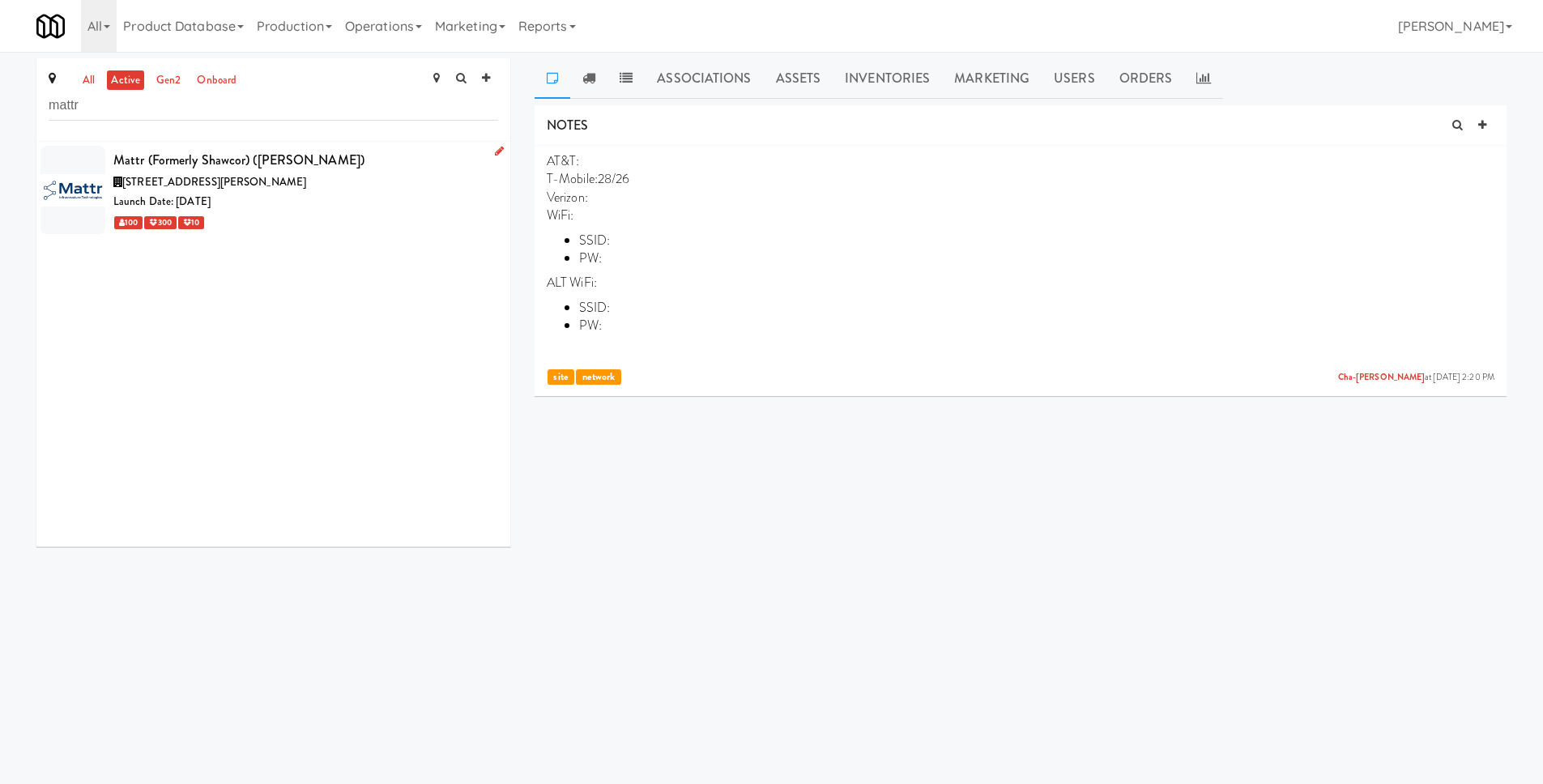
click at [239, 169] on div "Mattr (formerly Shawcor) ([PERSON_NAME])" at bounding box center [305, 160] width 385 height 24
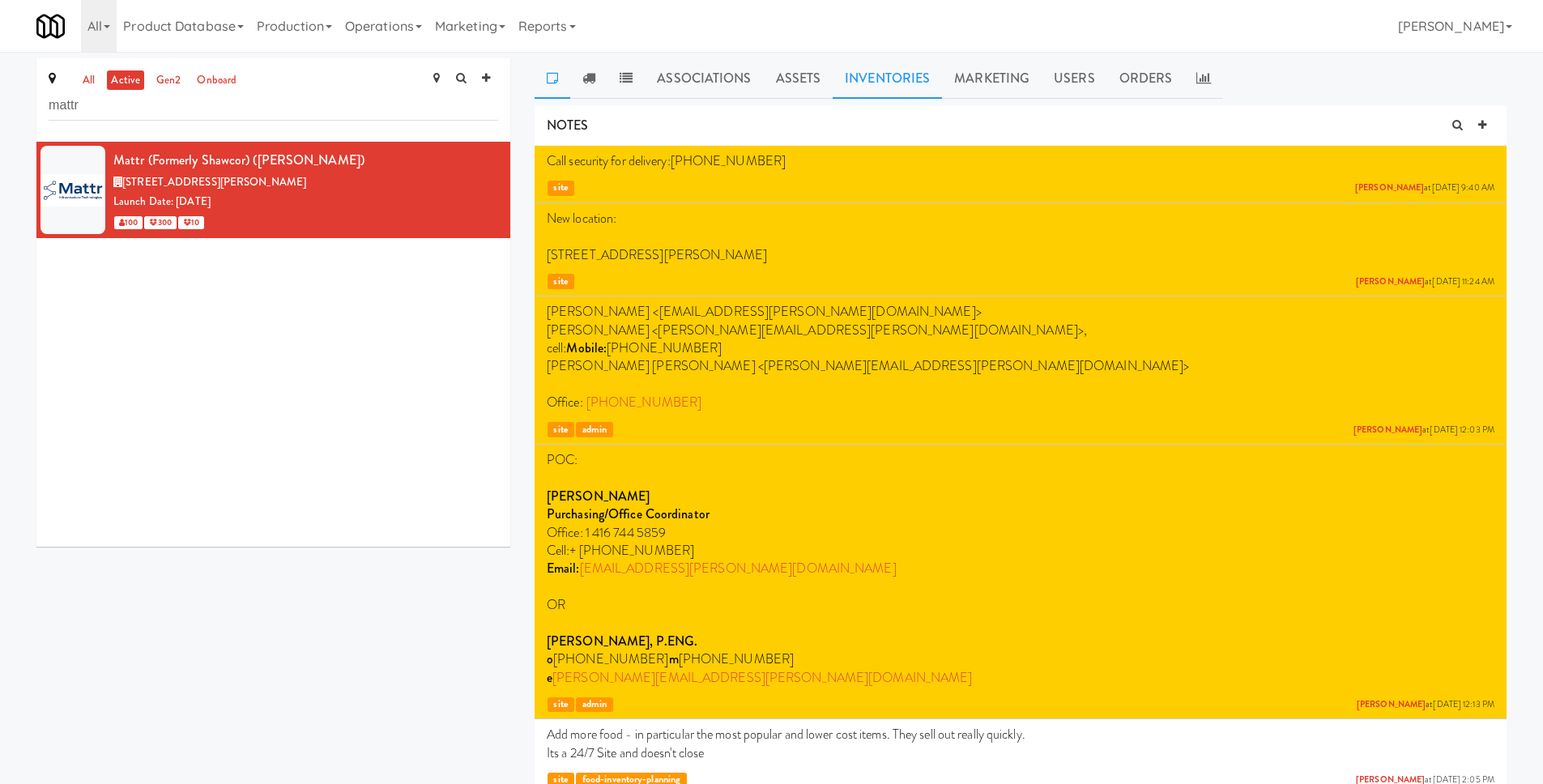
click at [905, 68] on link "Inventories" at bounding box center [888, 79] width 110 height 41
